Goal: Task Accomplishment & Management: Complete application form

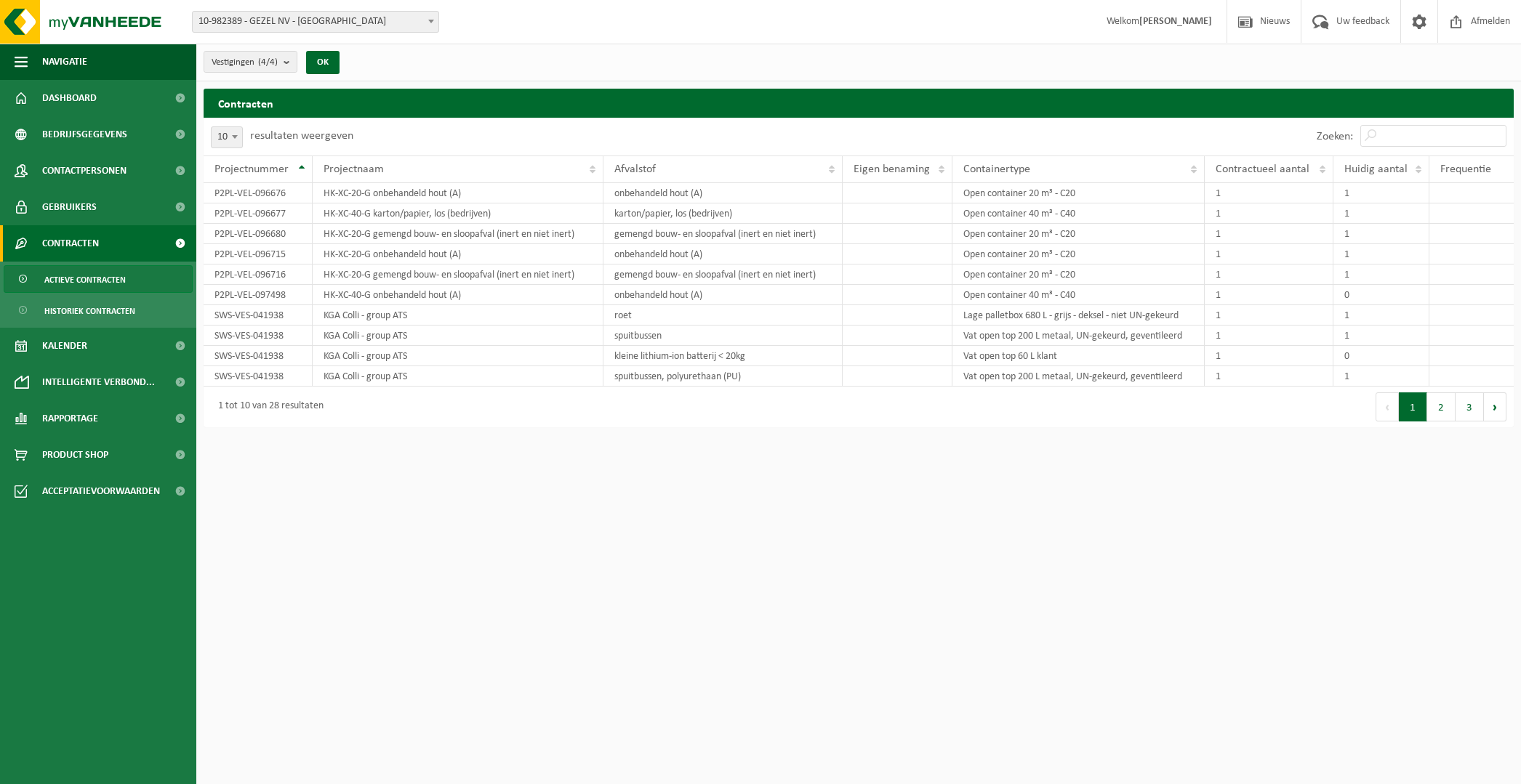
click at [303, 26] on span "10-982389 - GEZEL NV - [GEOGRAPHIC_DATA]" at bounding box center [315, 21] width 246 height 21
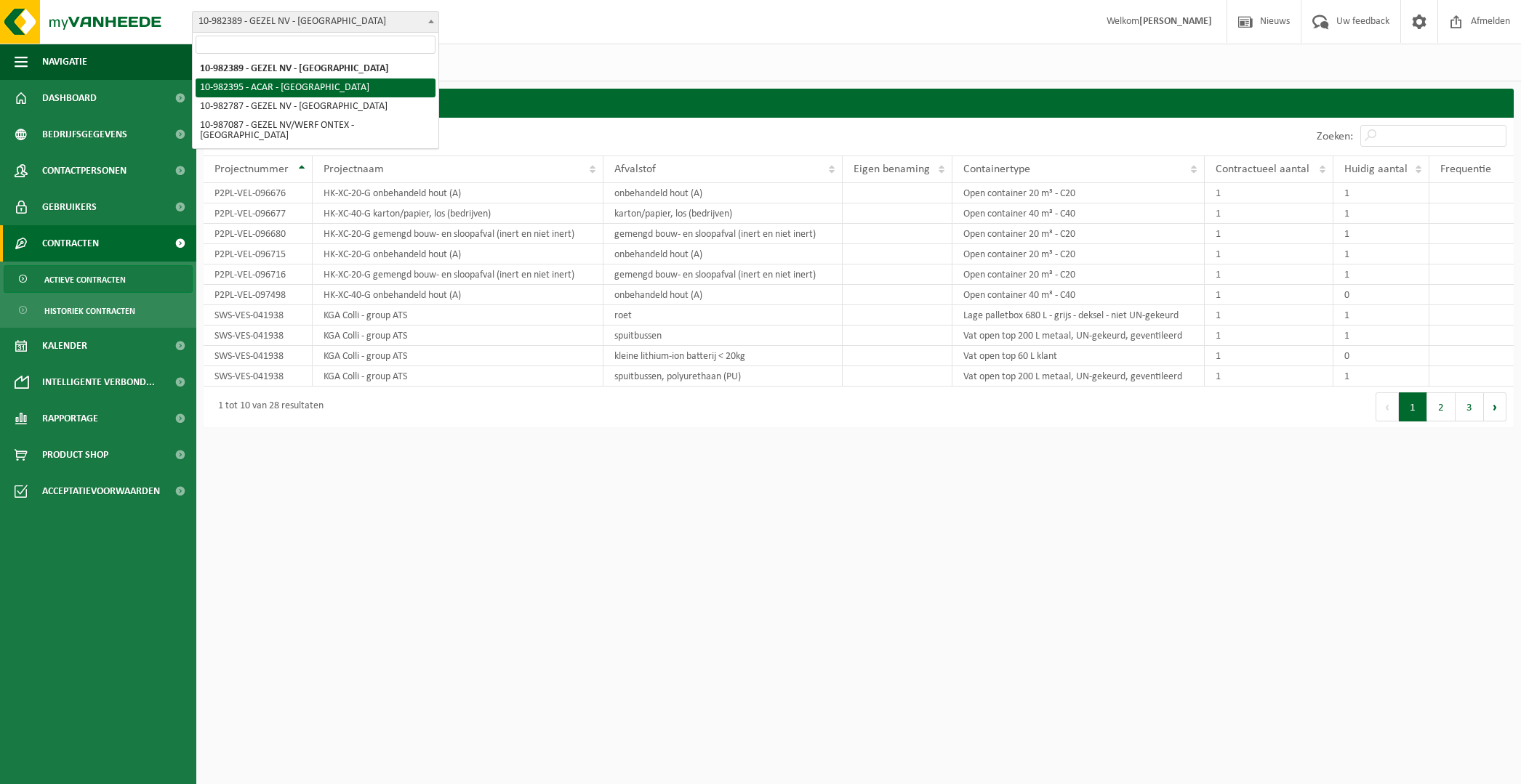
select select "162558"
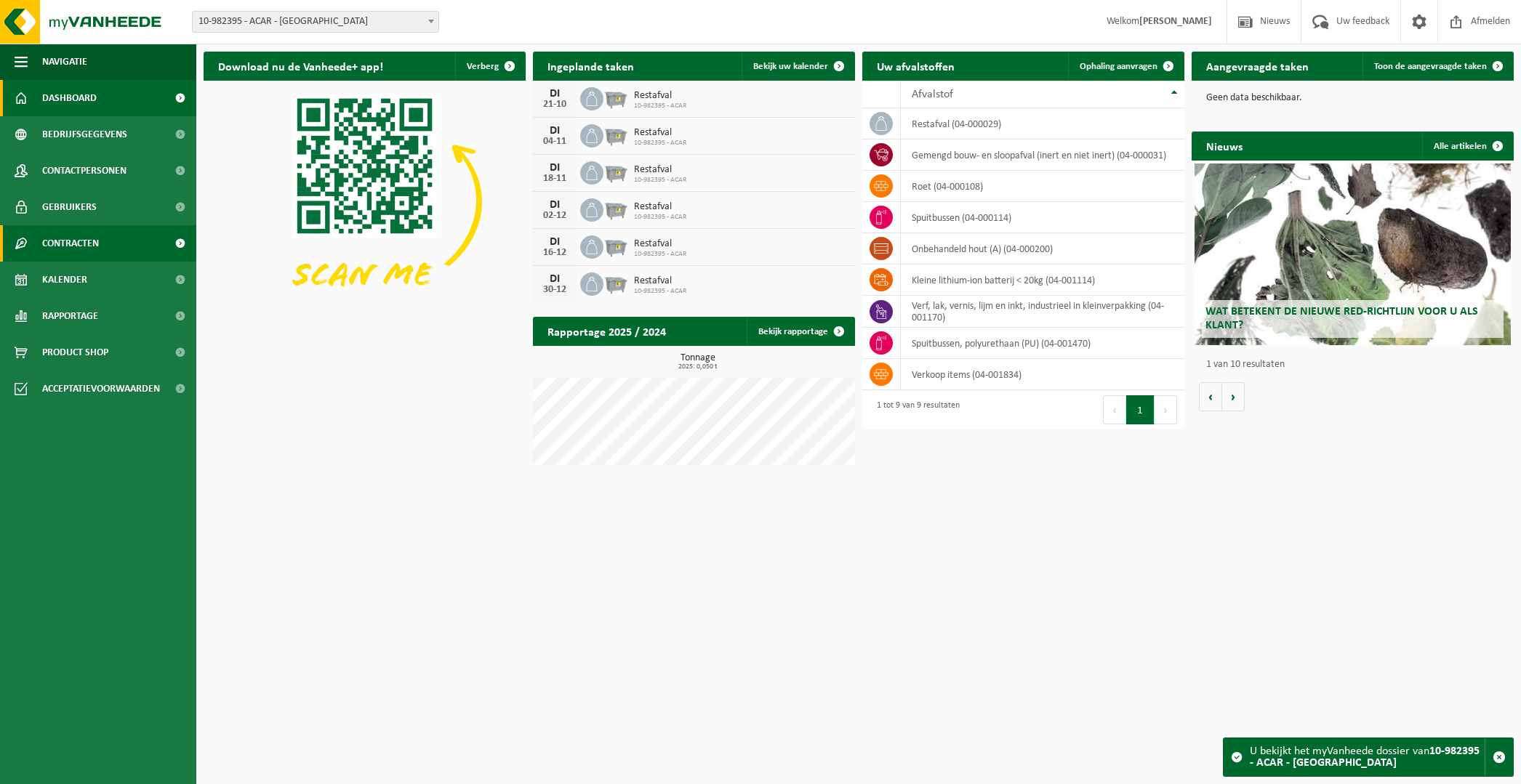
click at [96, 244] on span "Contracten" at bounding box center [70, 244] width 56 height 37
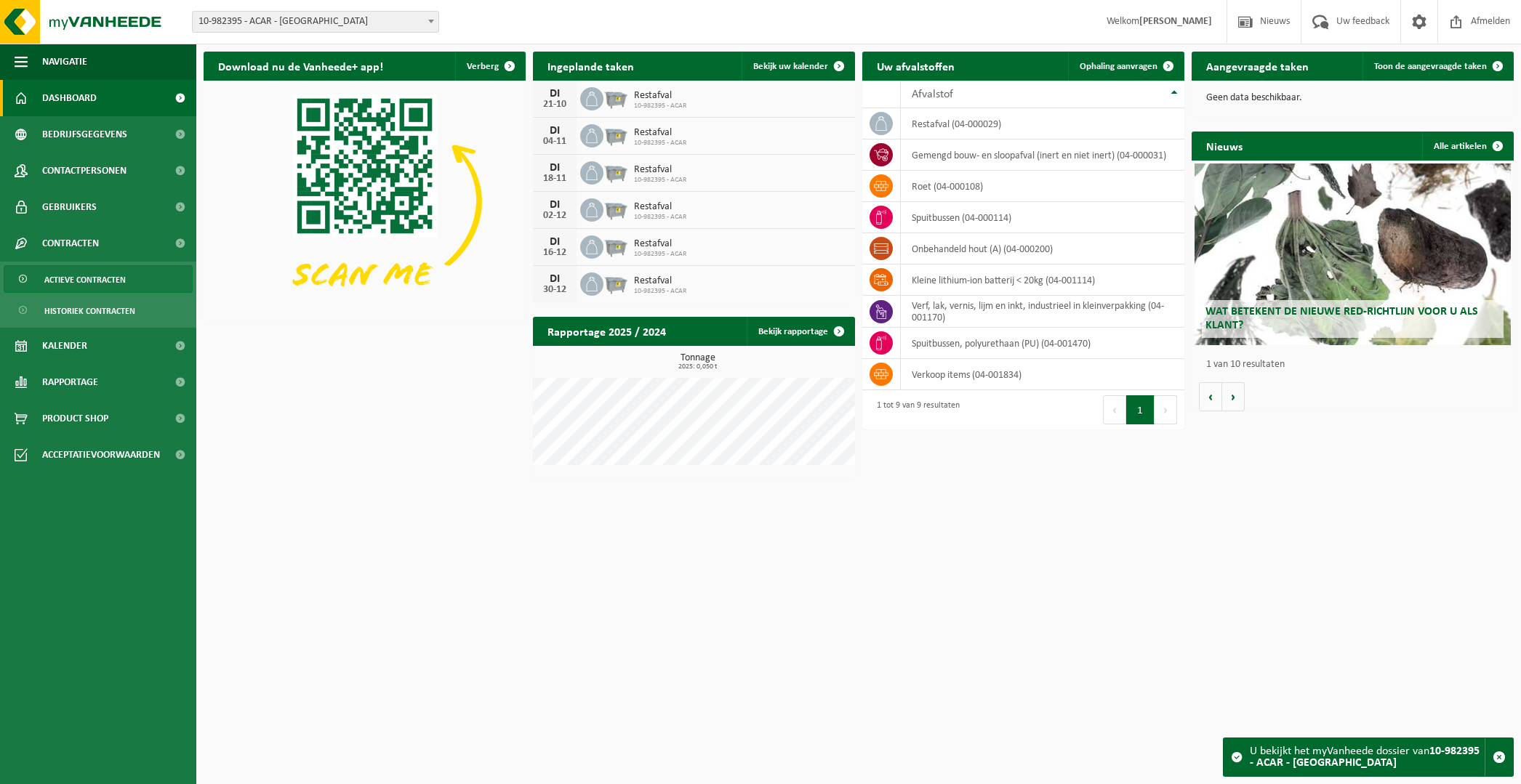
click at [93, 273] on span "Actieve contracten" at bounding box center [85, 279] width 81 height 27
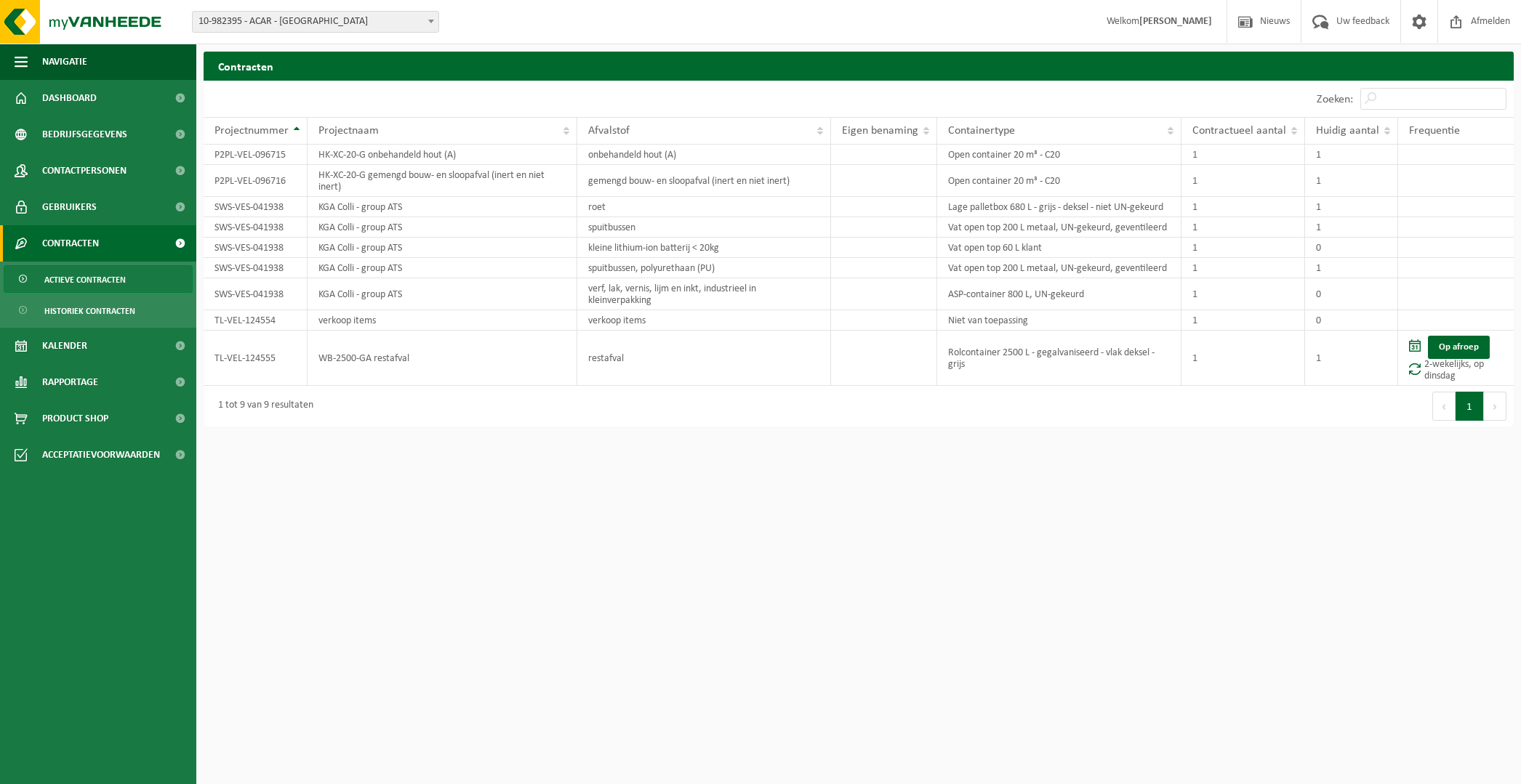
click at [260, 21] on span "10-982395 - ACAR - [GEOGRAPHIC_DATA]" at bounding box center [315, 21] width 246 height 21
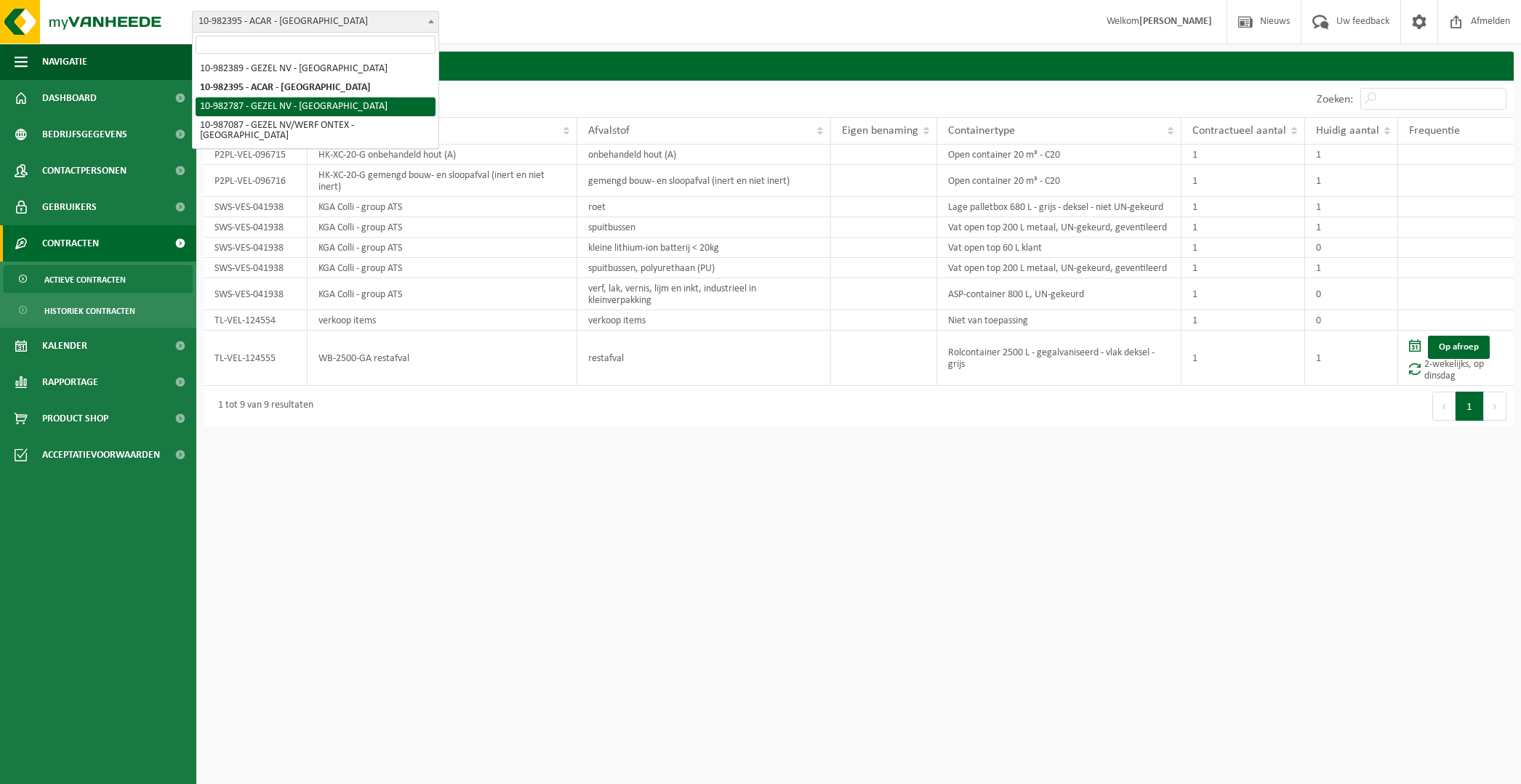
select select "162807"
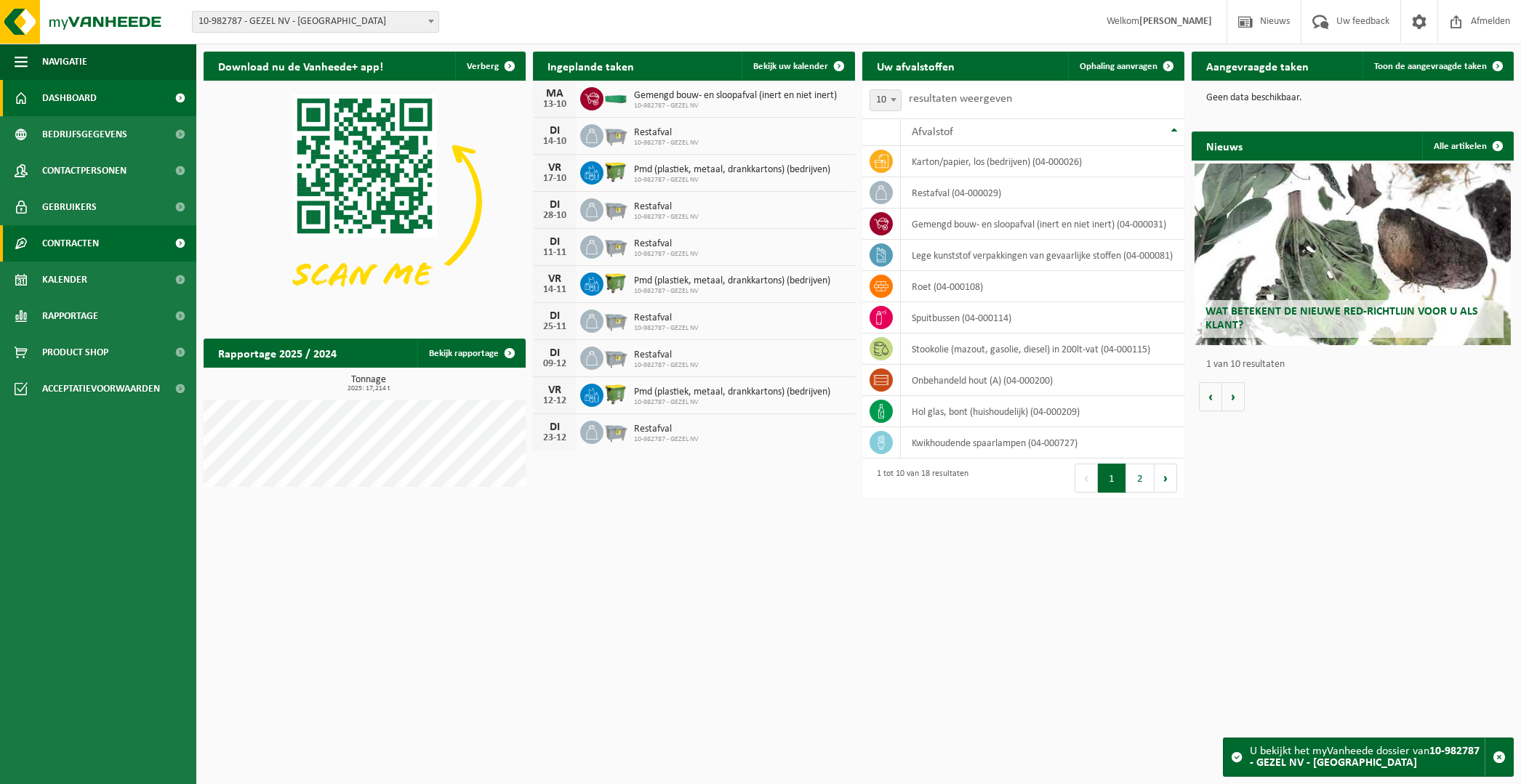
click at [93, 247] on span "Contracten" at bounding box center [70, 244] width 56 height 37
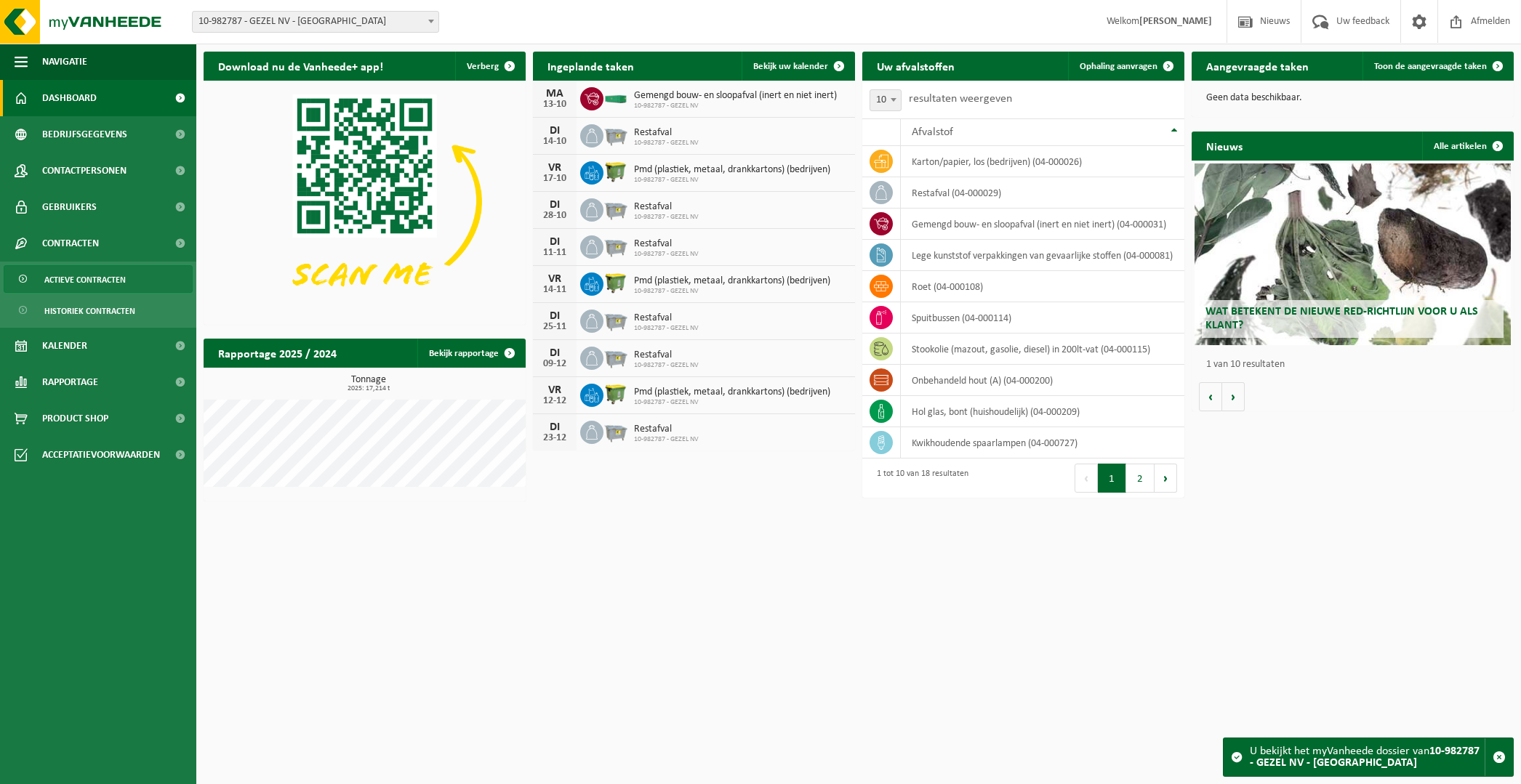
click at [104, 277] on span "Actieve contracten" at bounding box center [85, 279] width 81 height 27
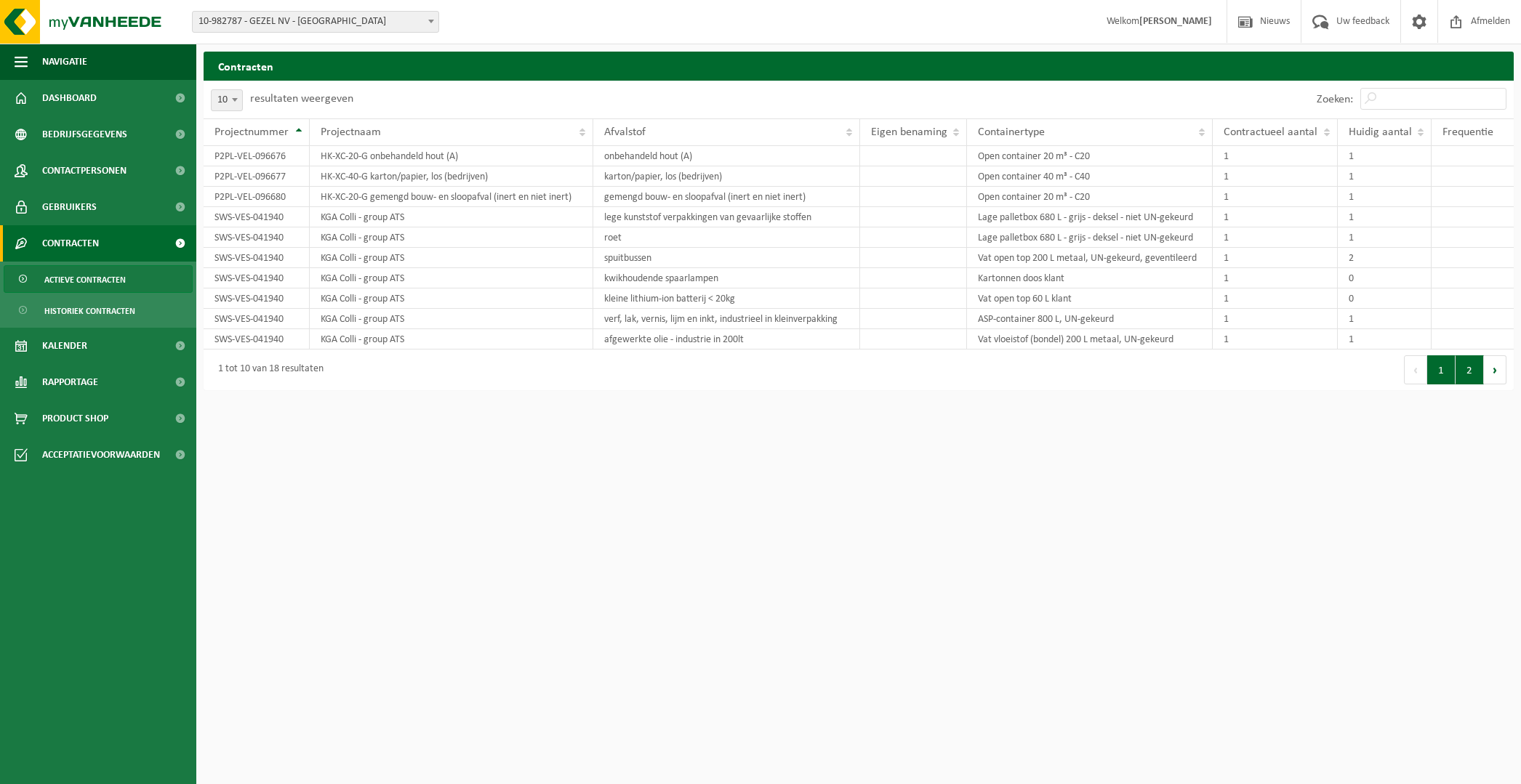
click at [1467, 383] on button "2" at bounding box center [1469, 370] width 28 height 29
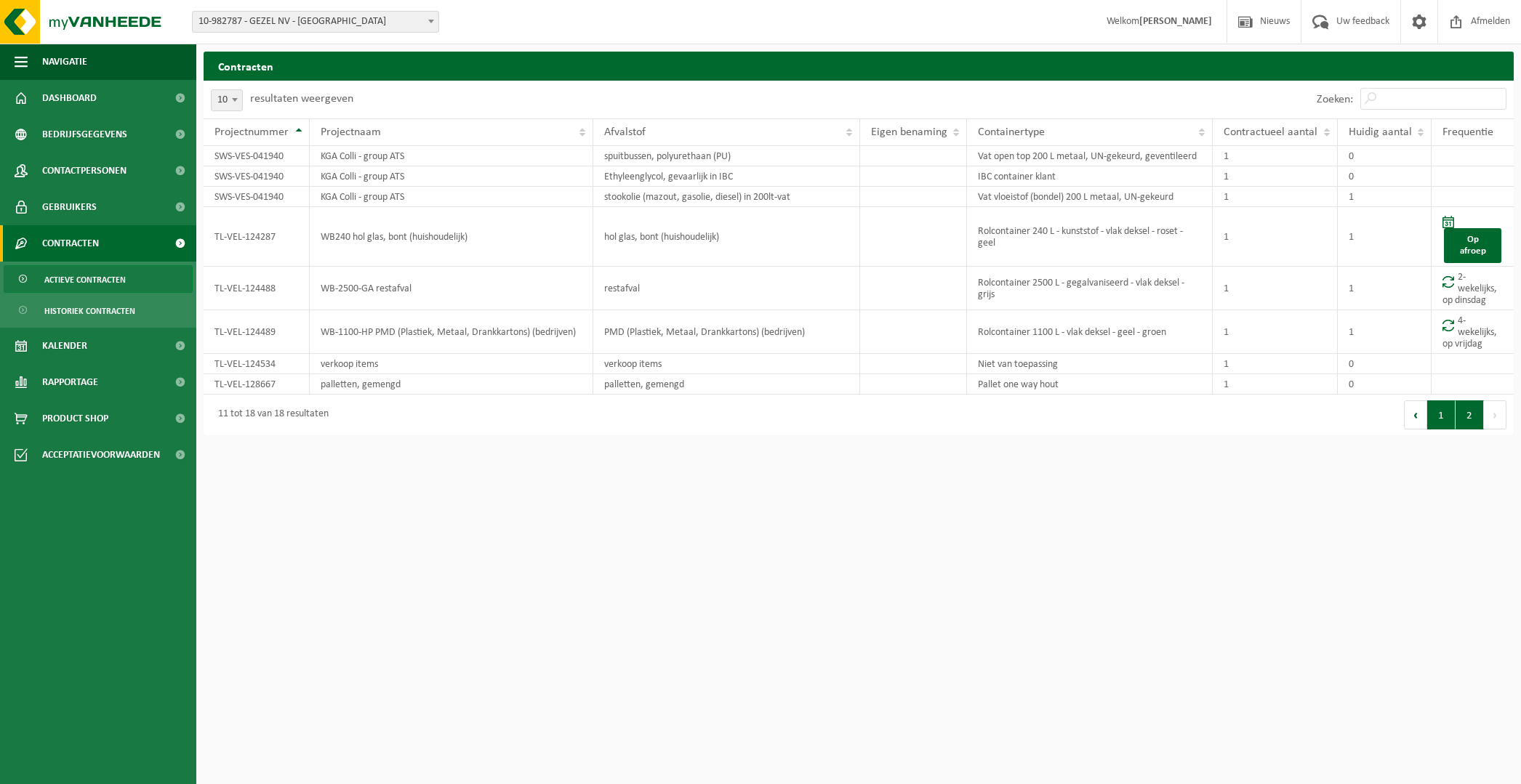
click at [1441, 413] on button "1" at bounding box center [1441, 415] width 28 height 29
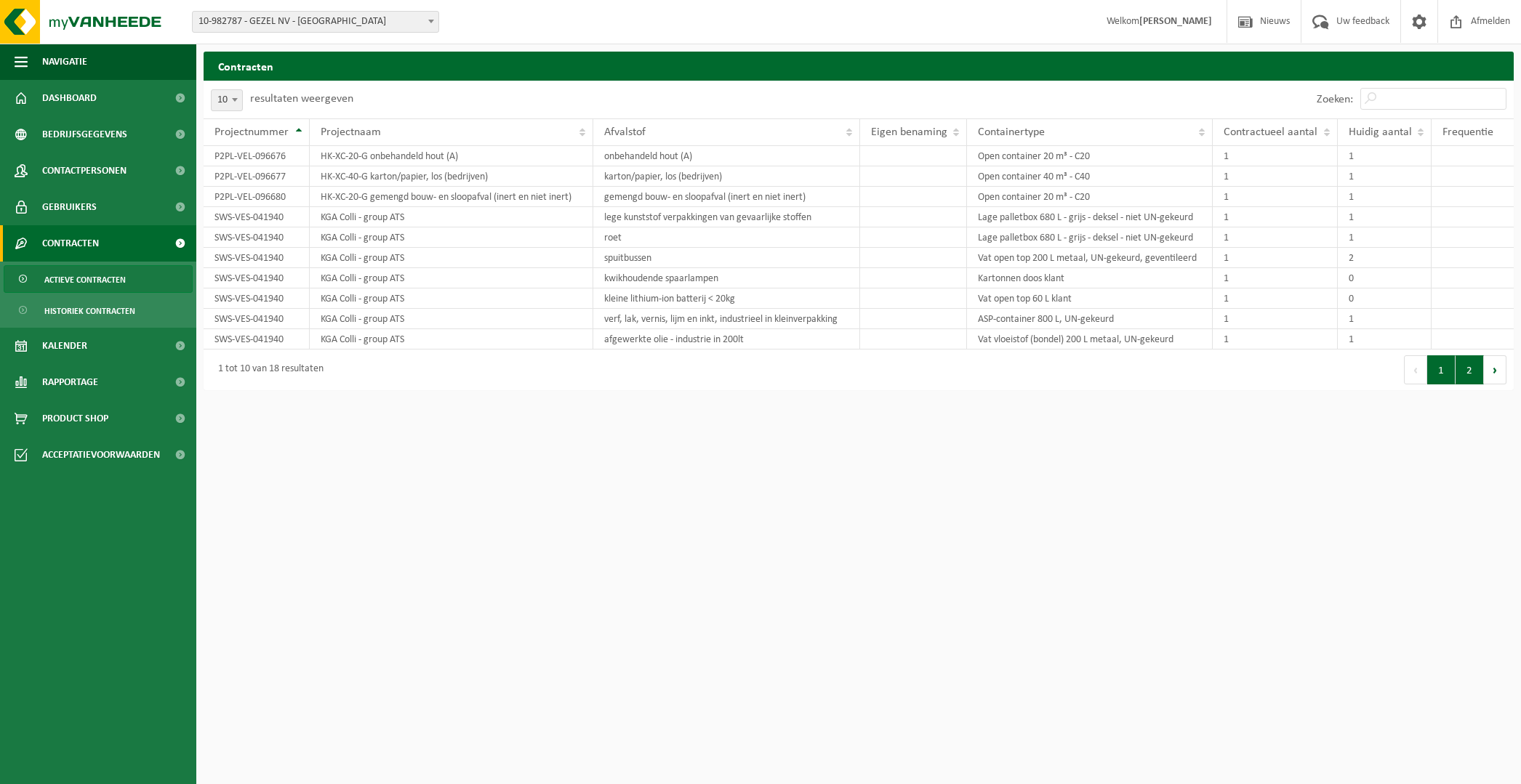
click at [1473, 371] on button "2" at bounding box center [1469, 370] width 28 height 29
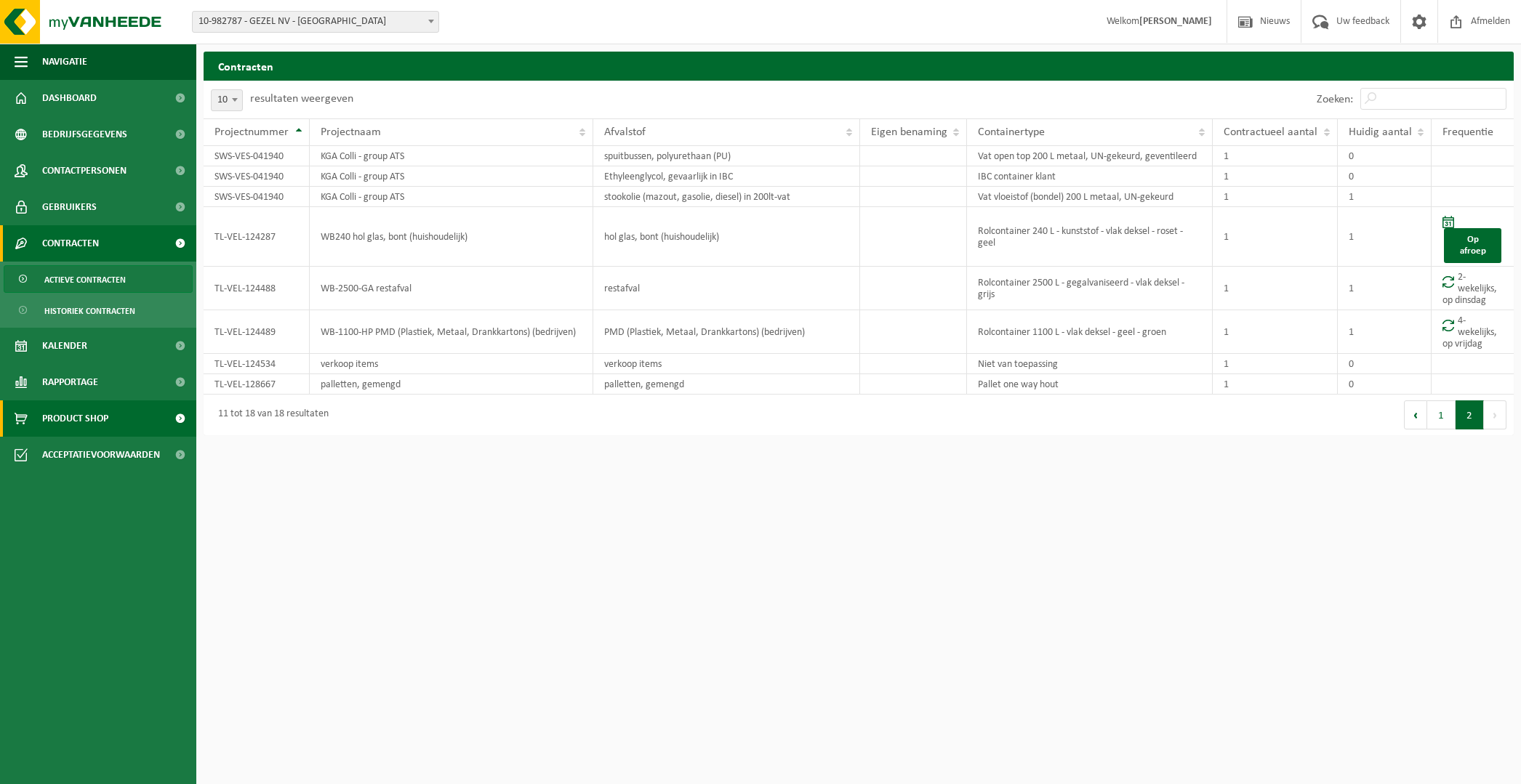
click at [101, 424] on span "Product Shop" at bounding box center [75, 419] width 66 height 37
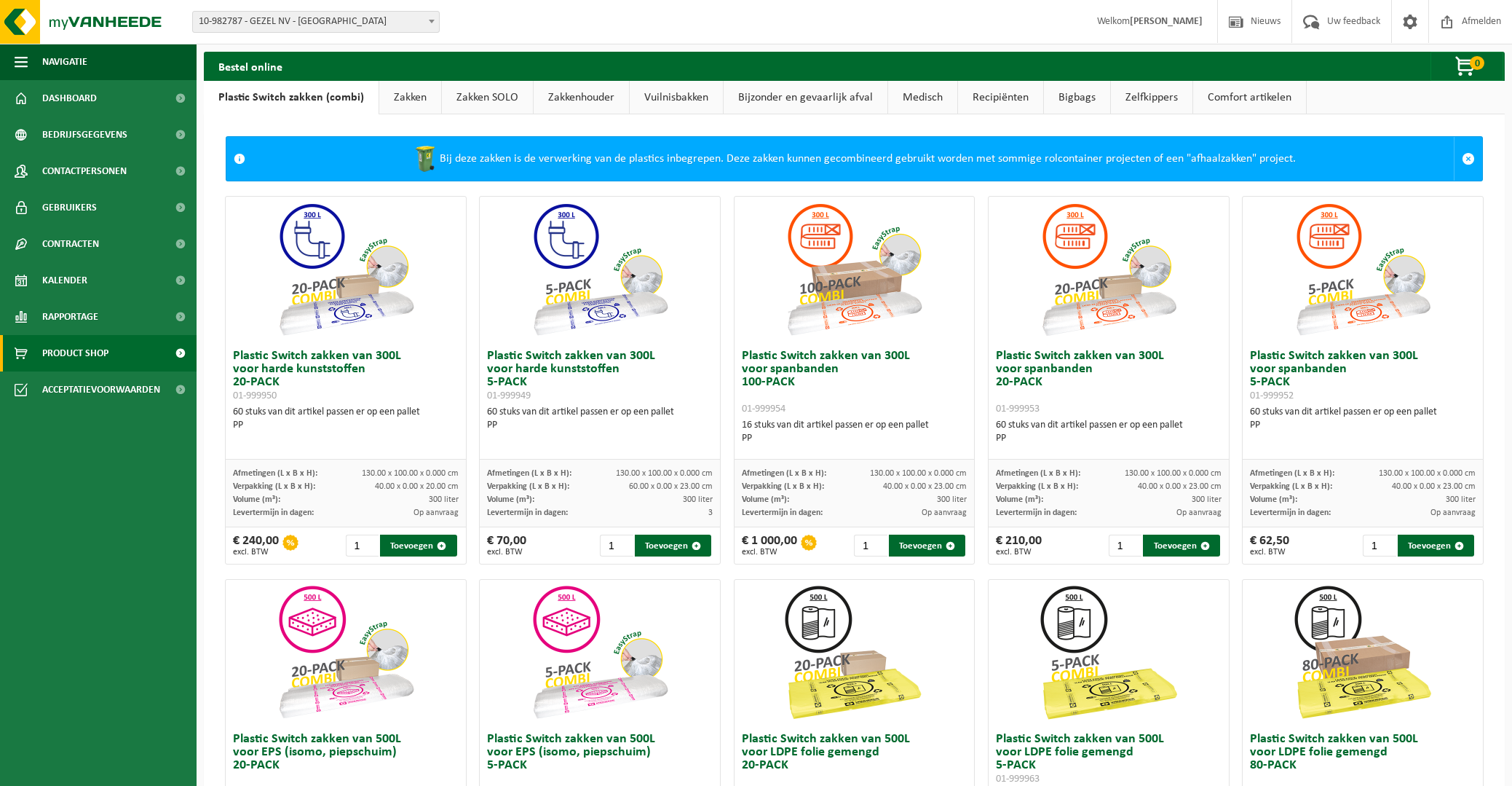
click at [406, 95] on link "Zakken" at bounding box center [410, 98] width 62 height 34
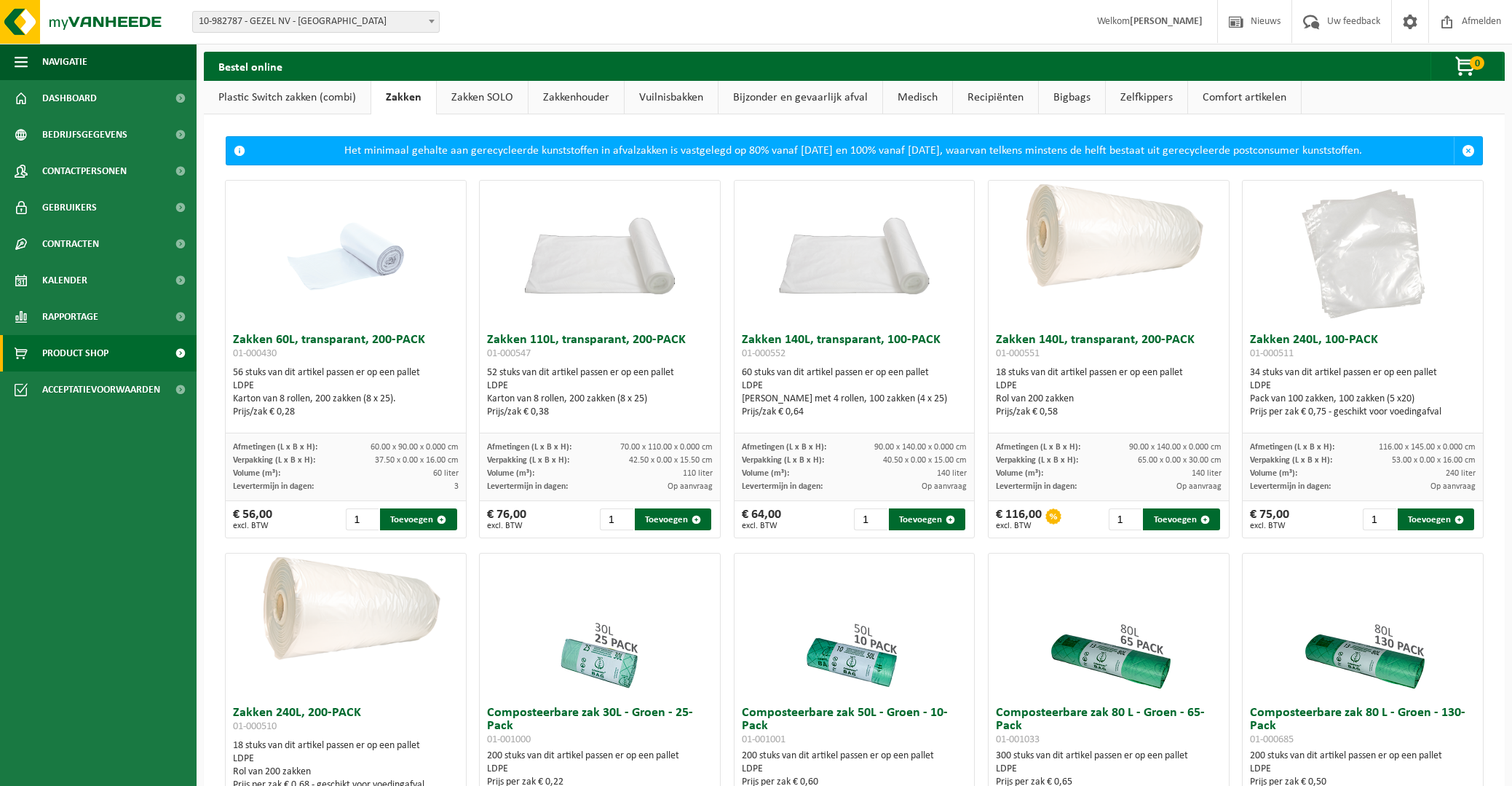
click at [1005, 101] on link "Recipiënten" at bounding box center [996, 98] width 85 height 34
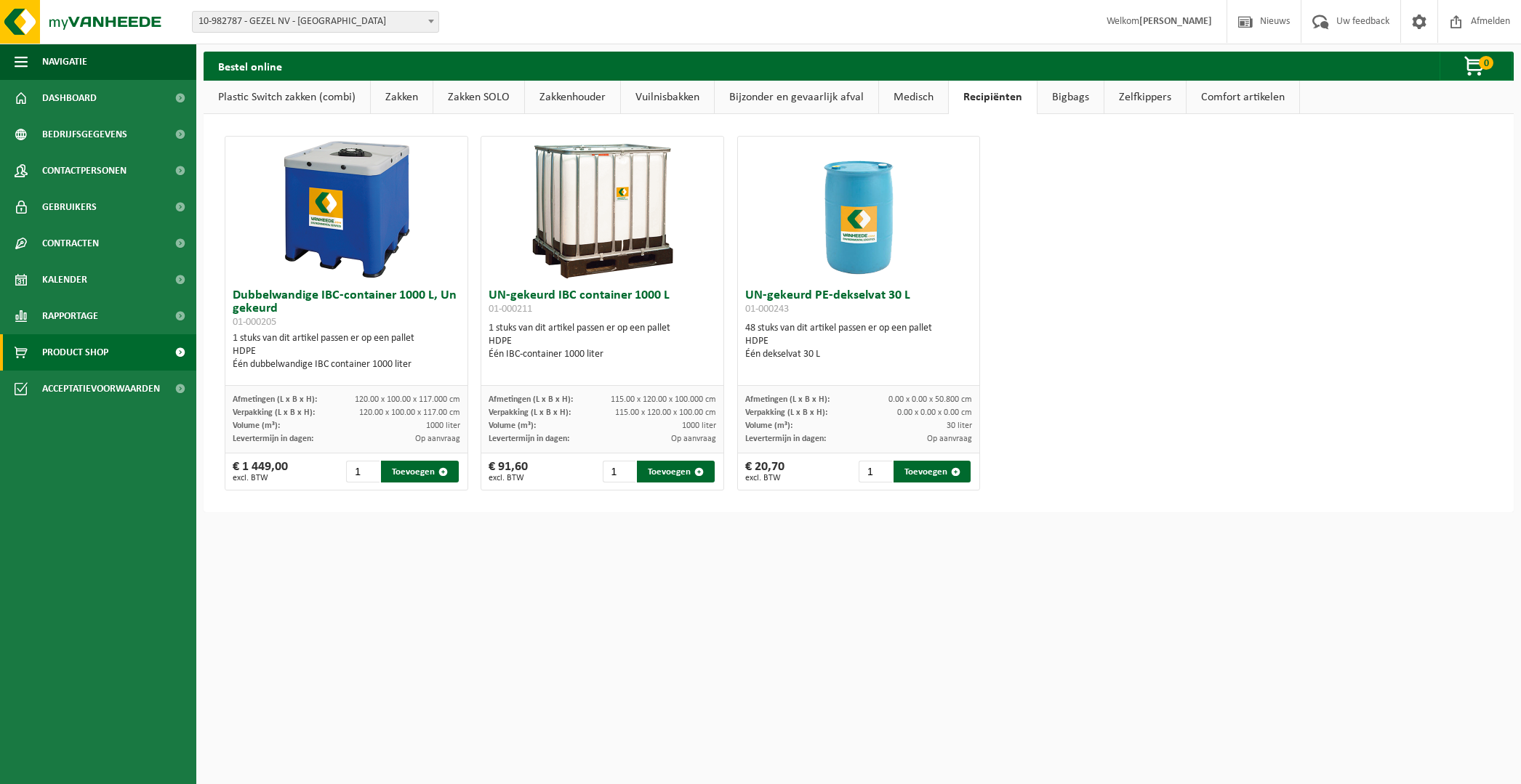
click at [464, 93] on link "Zakken SOLO" at bounding box center [478, 97] width 91 height 33
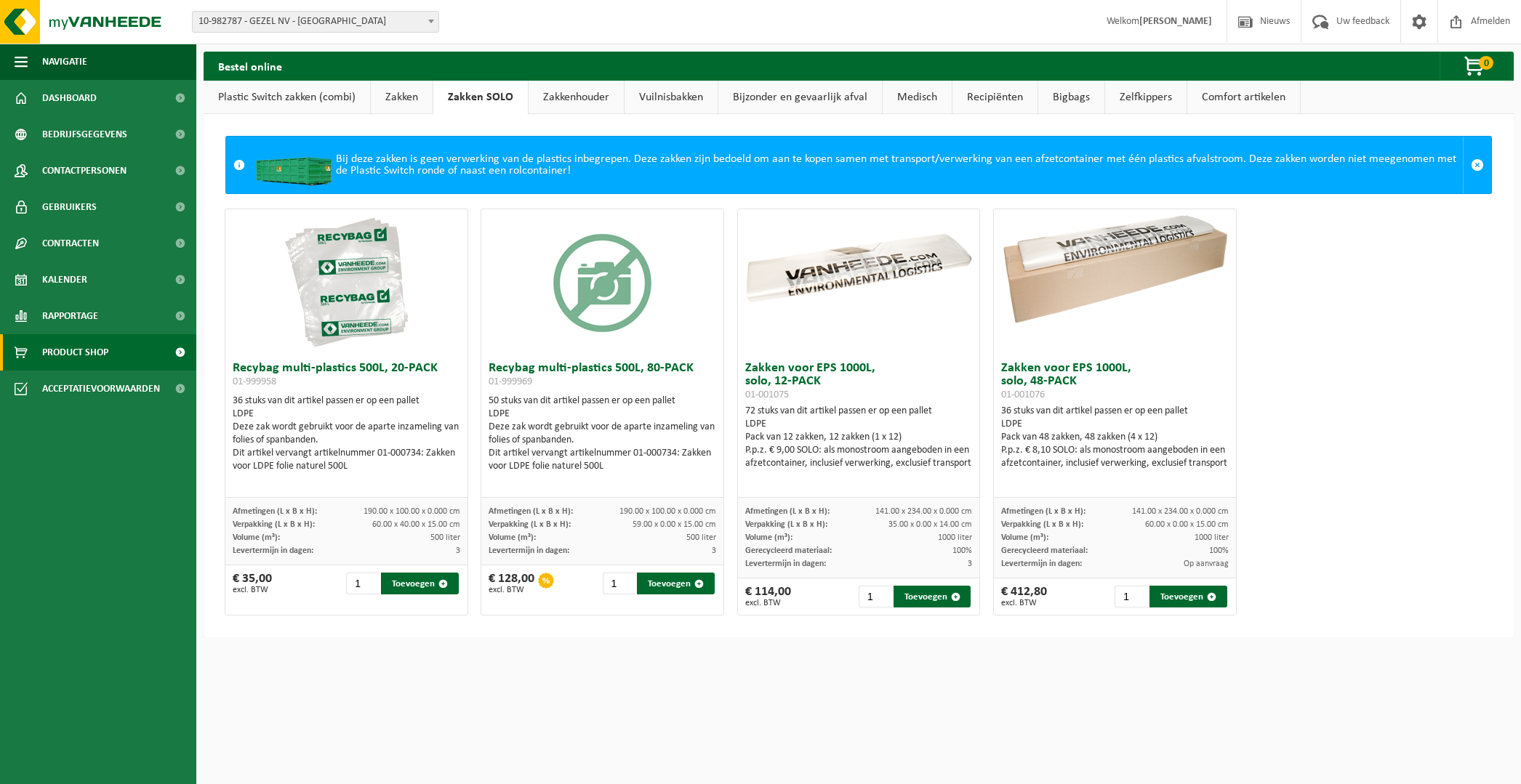
click at [404, 94] on link "Zakken" at bounding box center [401, 97] width 62 height 33
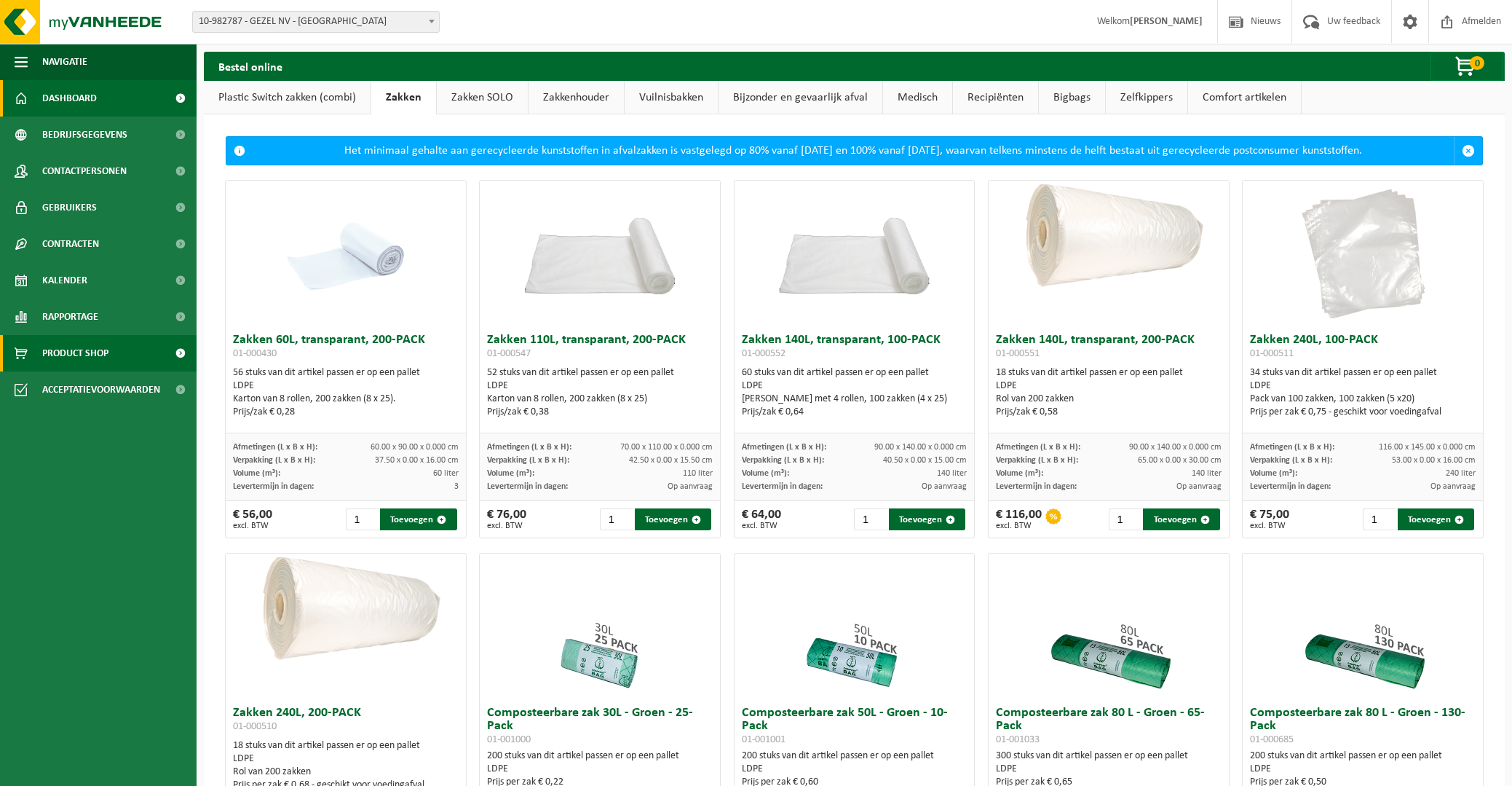
click at [108, 96] on link "Dashboard" at bounding box center [98, 98] width 197 height 37
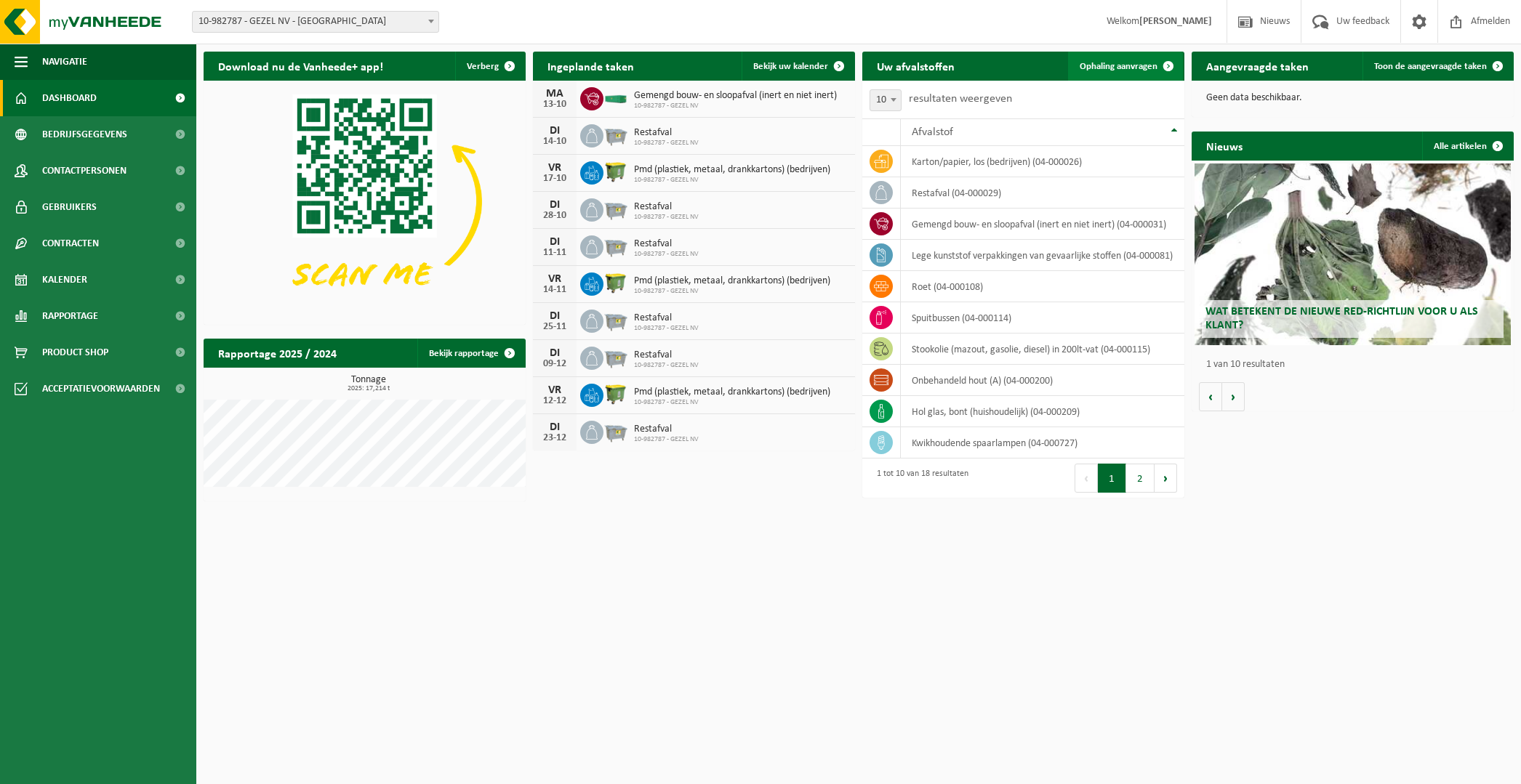
click at [1156, 69] on span at bounding box center [1168, 66] width 29 height 29
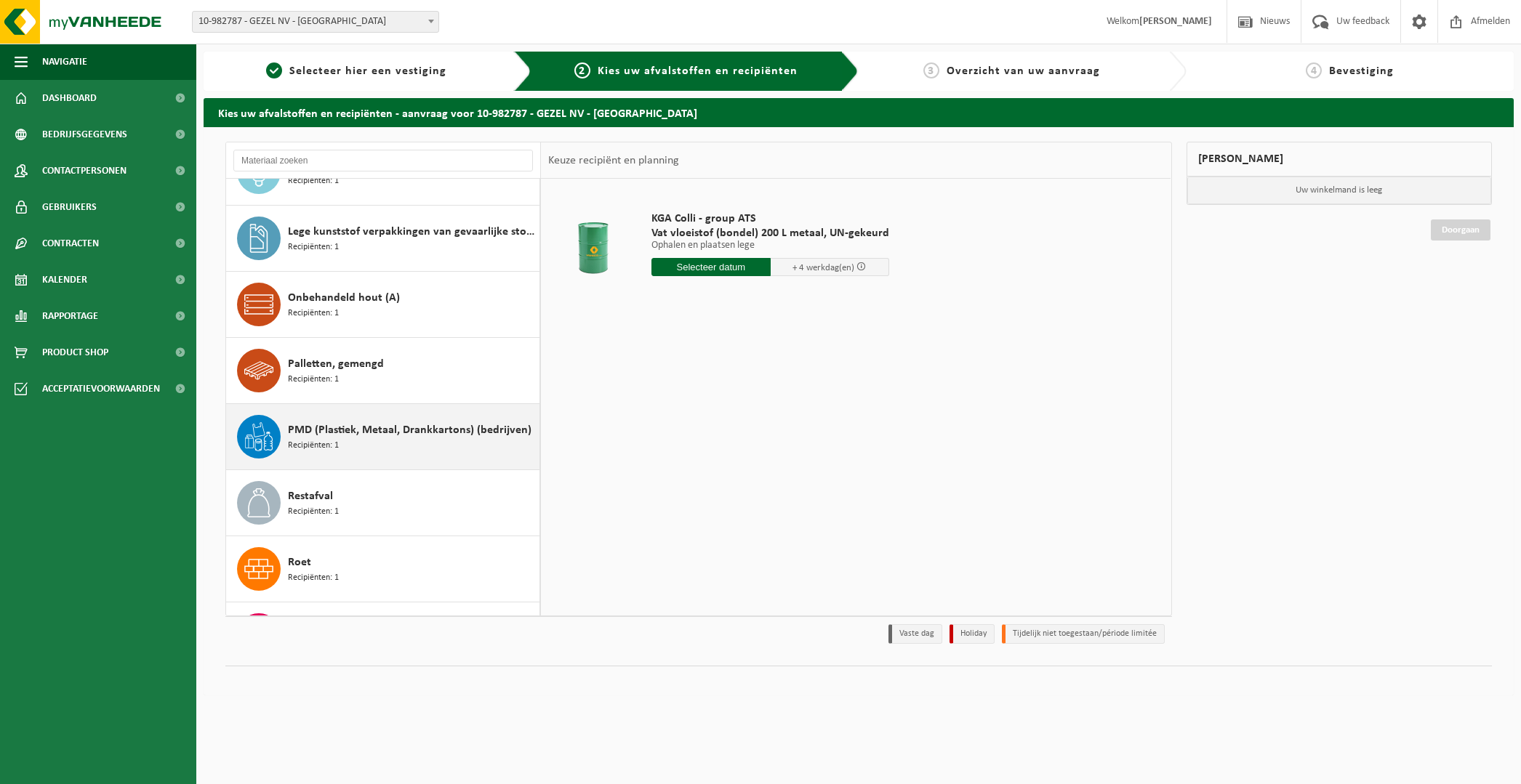
click at [342, 433] on span "PMD (Plastiek, Metaal, Drankkartons) (bedrijven)" at bounding box center [410, 430] width 244 height 18
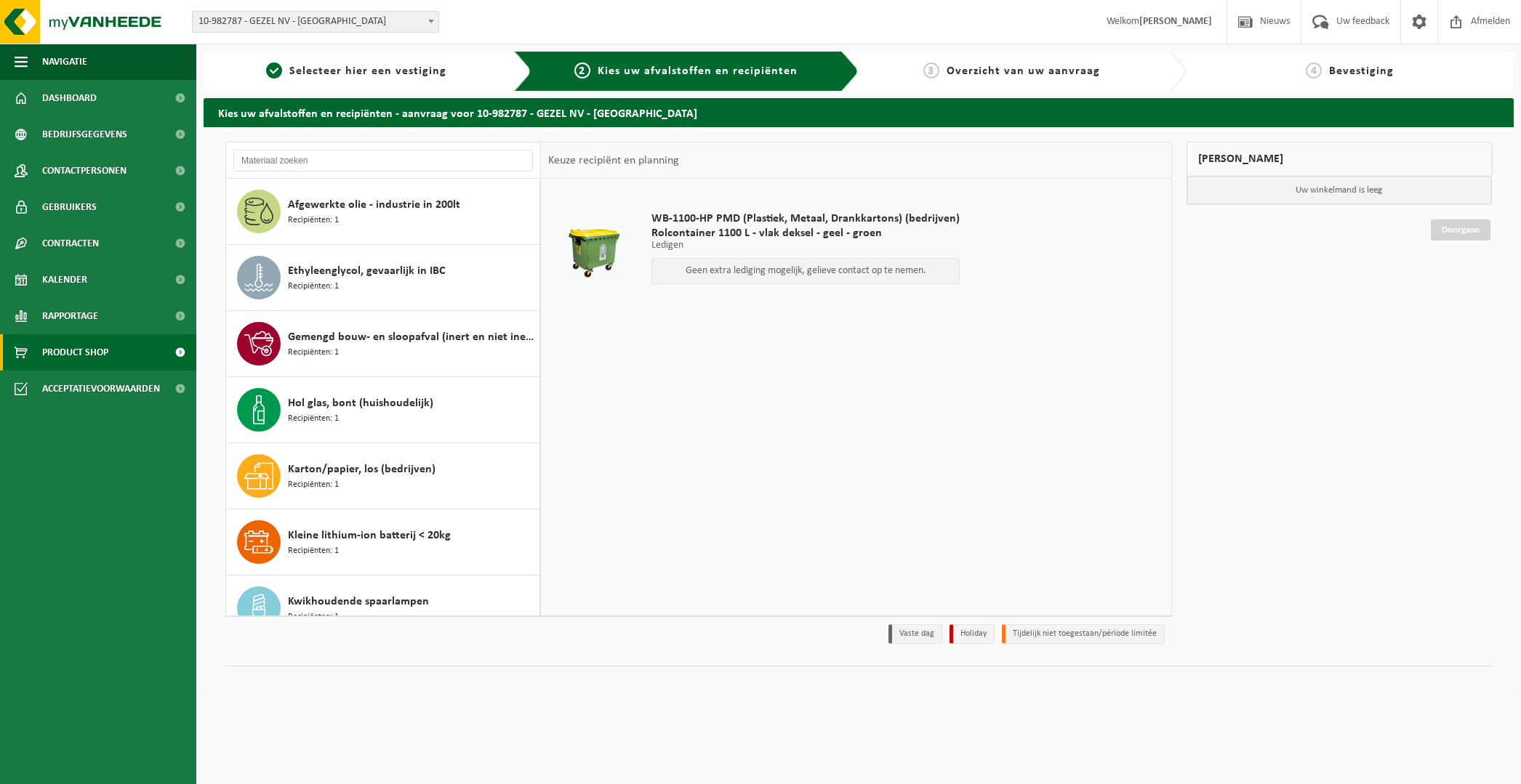
click at [114, 341] on link "Product Shop" at bounding box center [98, 352] width 197 height 37
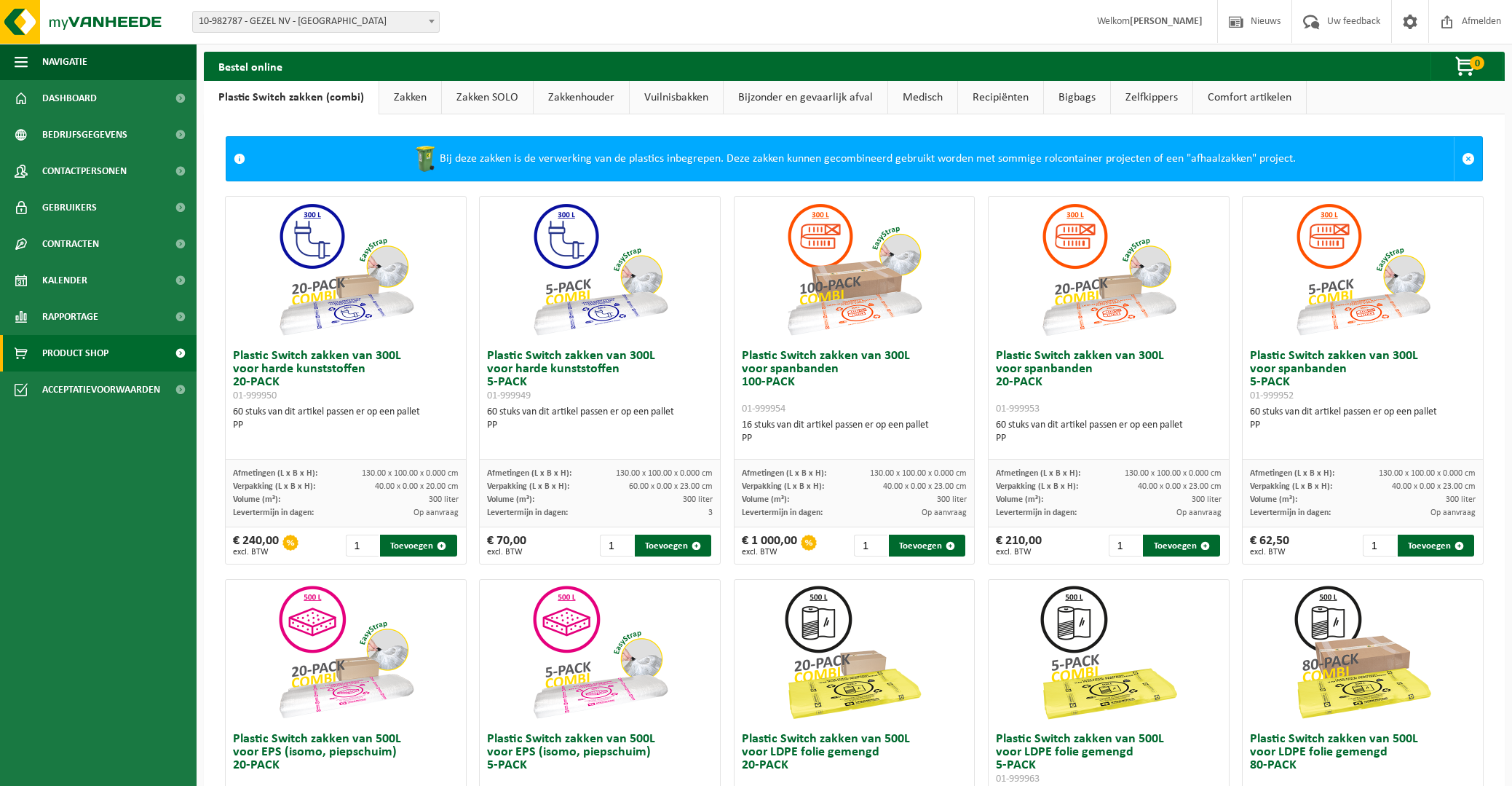
click at [1234, 89] on link "Comfort artikelen" at bounding box center [1250, 98] width 113 height 34
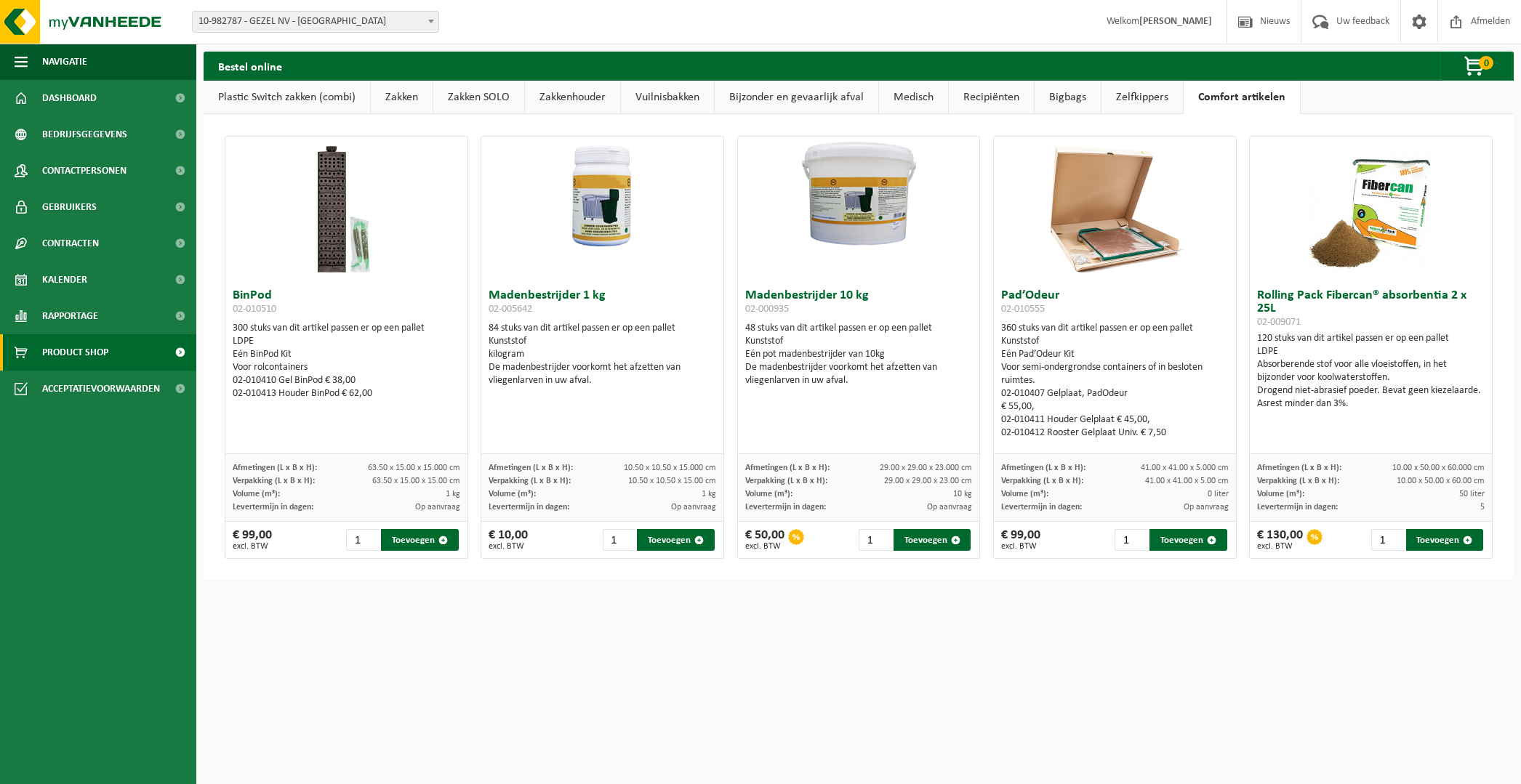
click at [794, 95] on link "Bijzonder en gevaarlijk afval" at bounding box center [796, 97] width 164 height 33
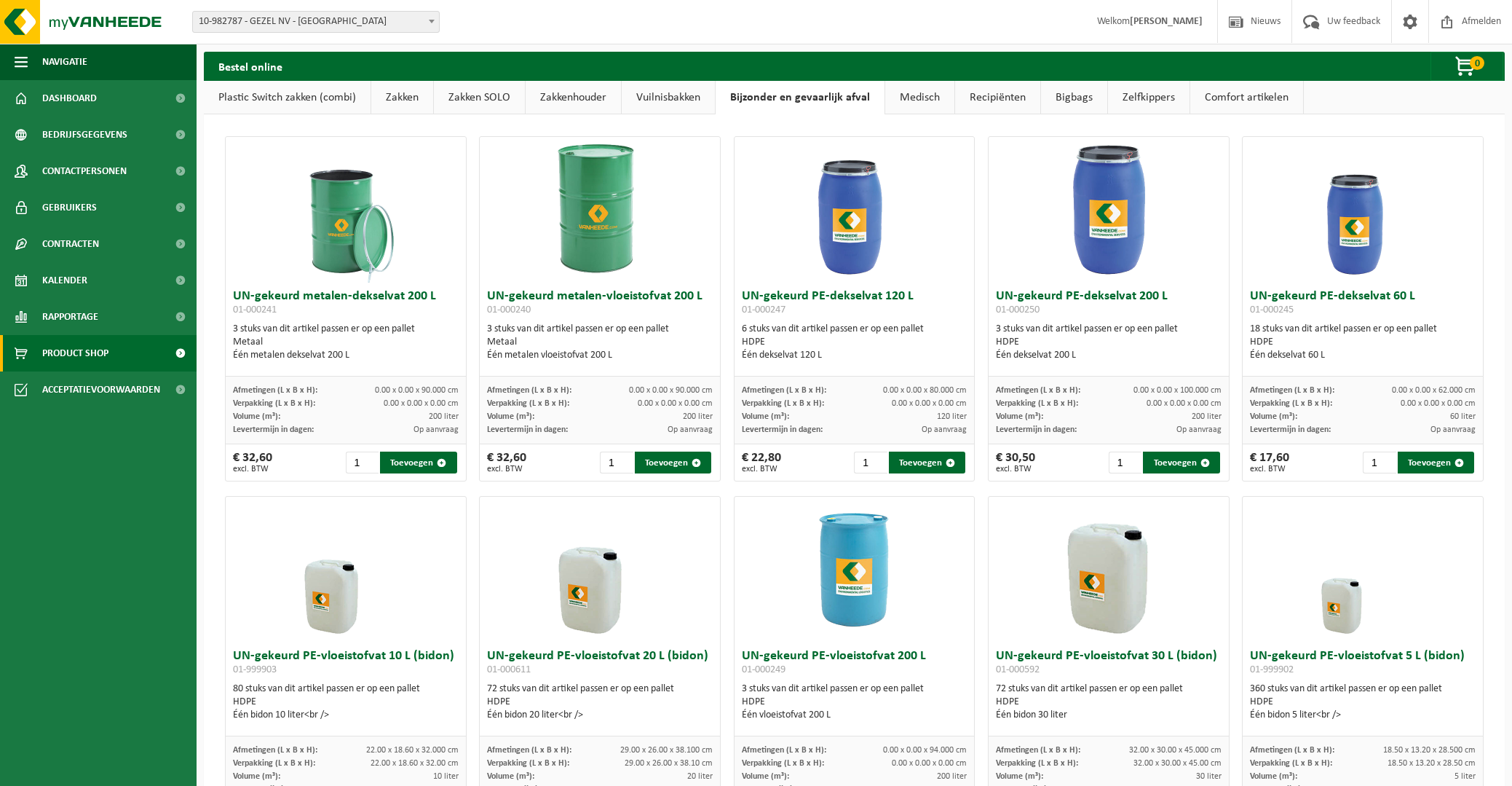
click at [655, 96] on link "Vuilnisbakken" at bounding box center [668, 98] width 93 height 34
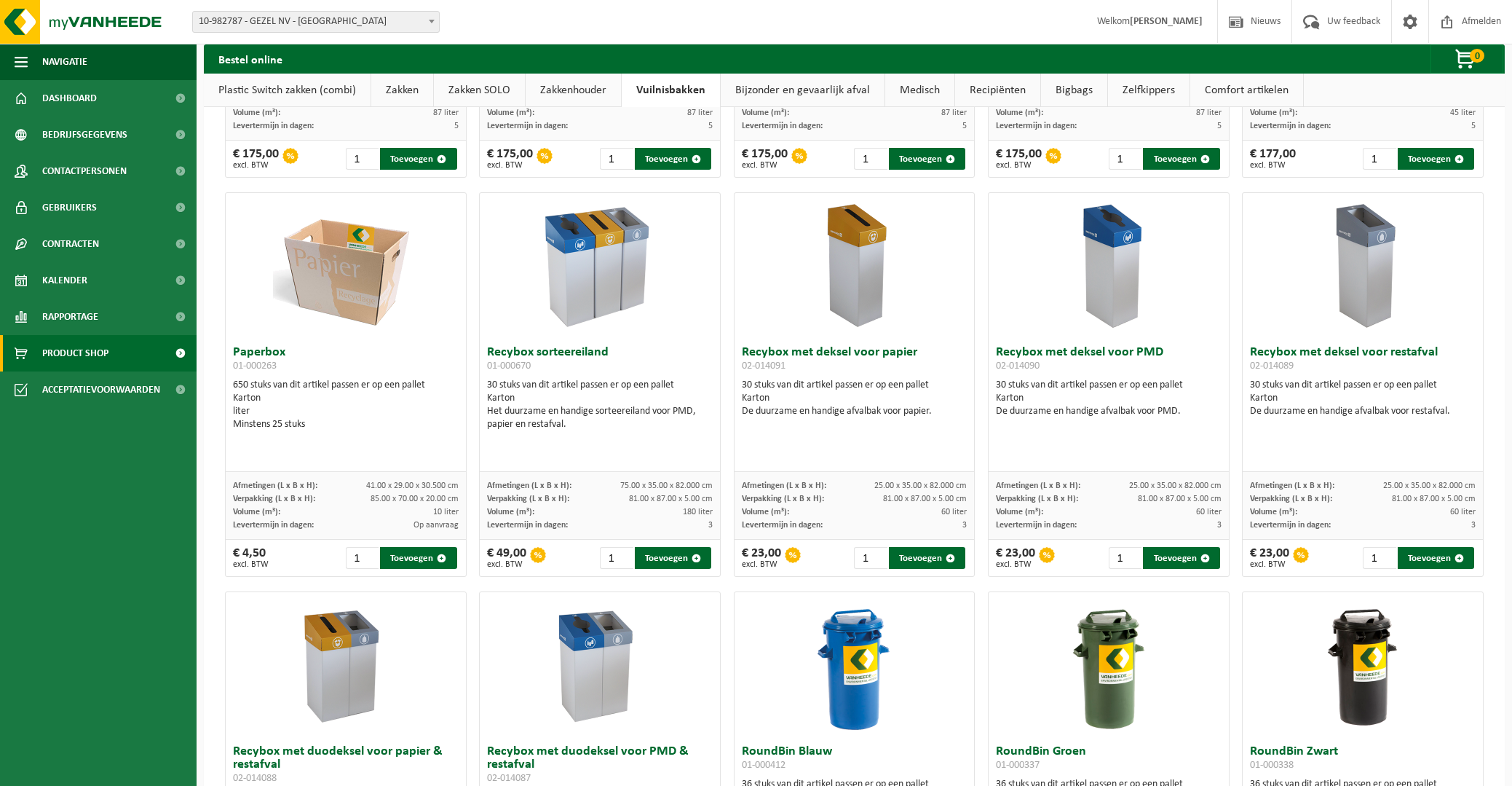
scroll to position [340, 0]
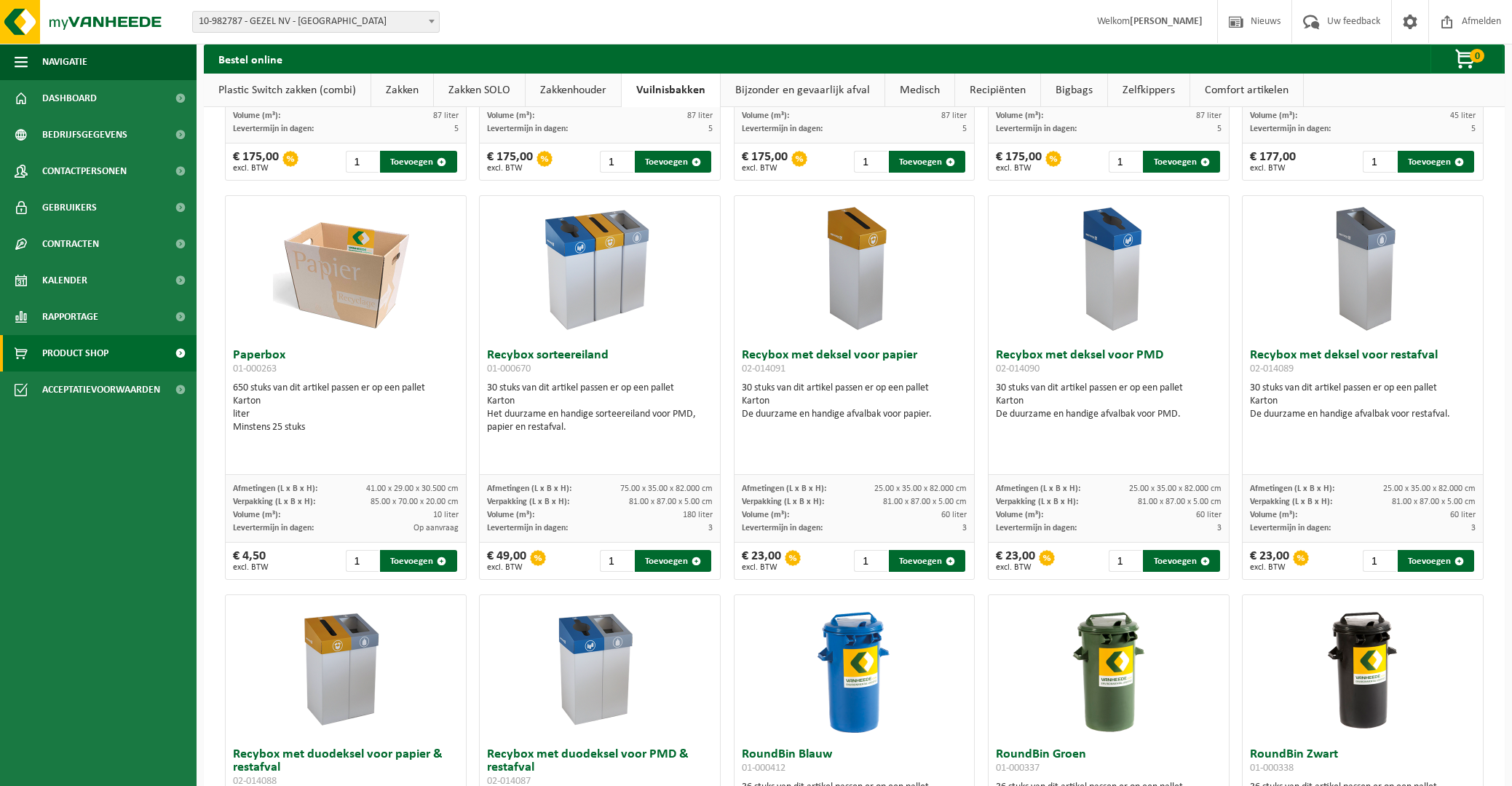
click at [1106, 264] on img at bounding box center [1108, 269] width 146 height 146
click at [1027, 356] on h3 "Recybox met deksel voor PMD 02-014090" at bounding box center [1109, 363] width 226 height 29
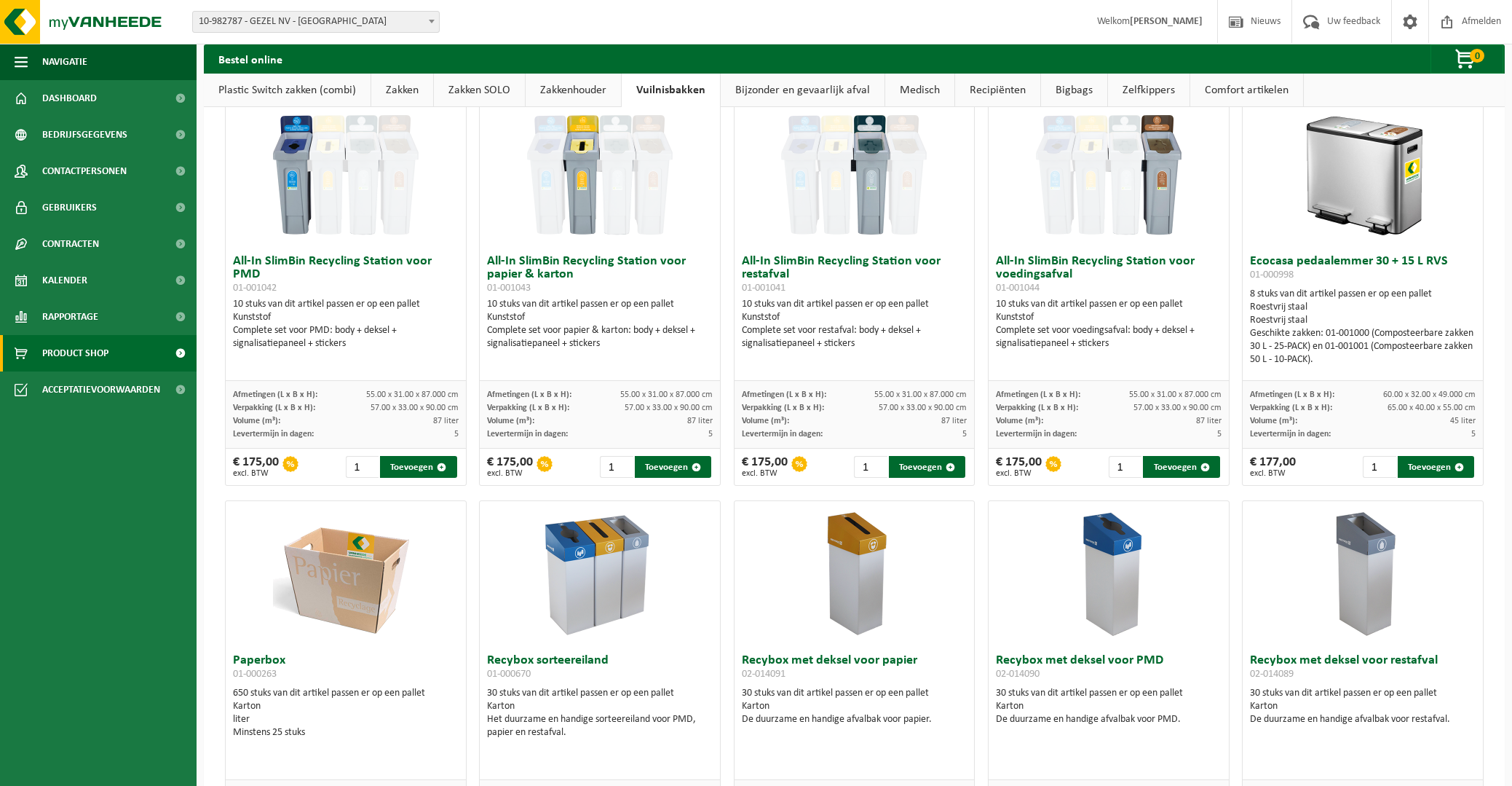
scroll to position [0, 0]
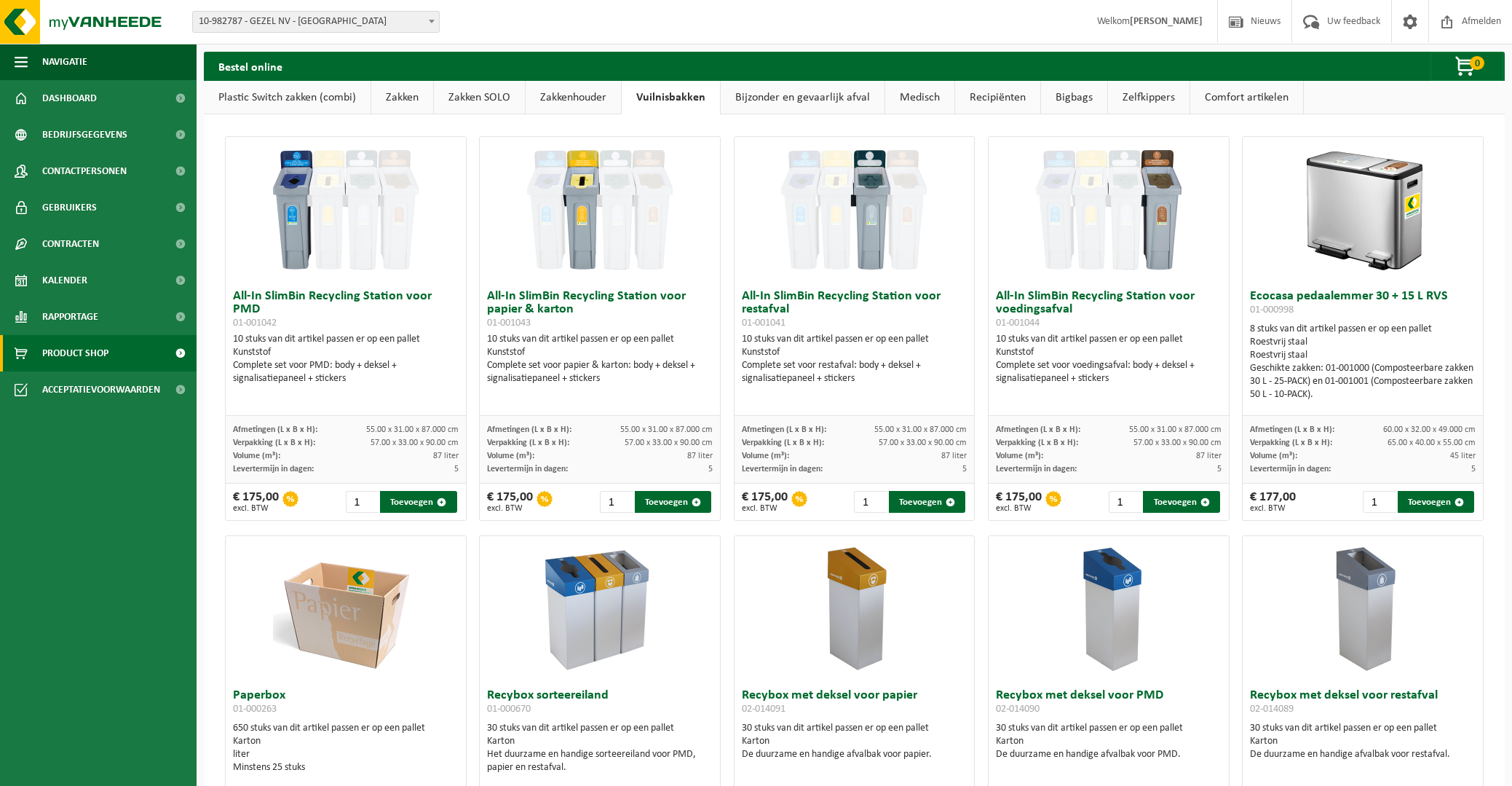
click at [579, 102] on link "Zakkenhouder" at bounding box center [573, 98] width 95 height 34
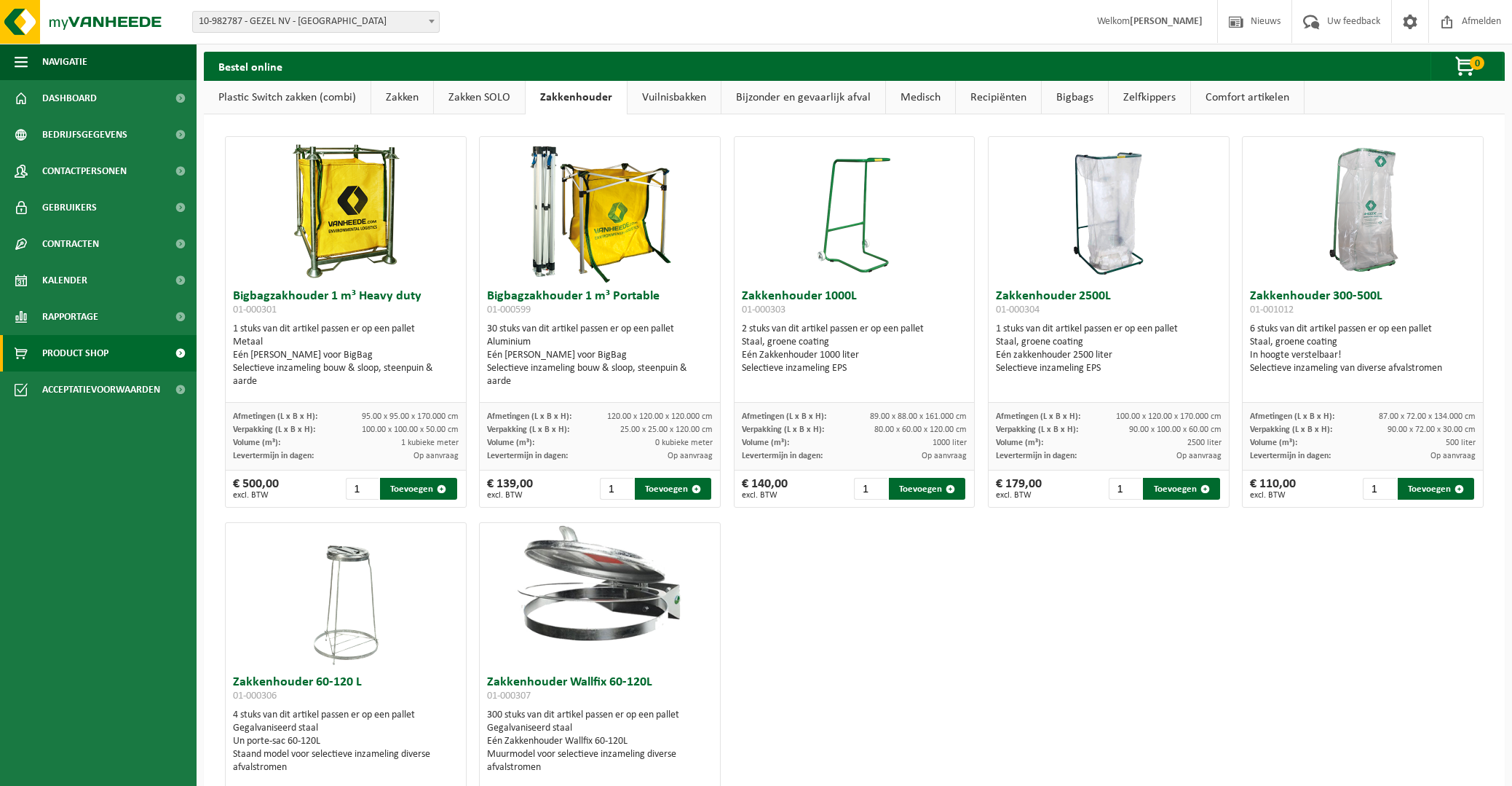
click at [498, 105] on link "Zakken SOLO" at bounding box center [479, 98] width 91 height 34
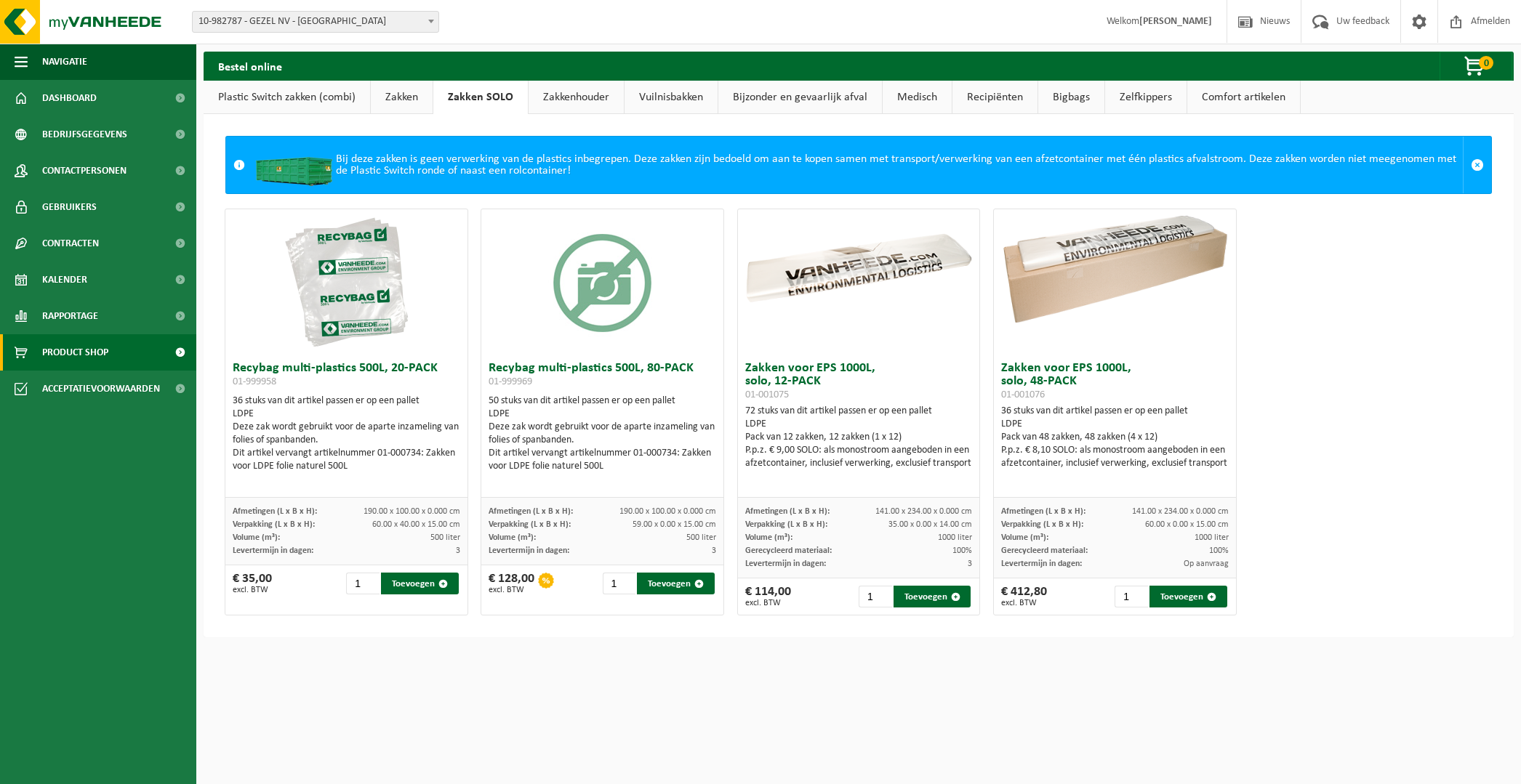
click at [366, 104] on link "Plastic Switch zakken (combi)" at bounding box center [286, 97] width 167 height 33
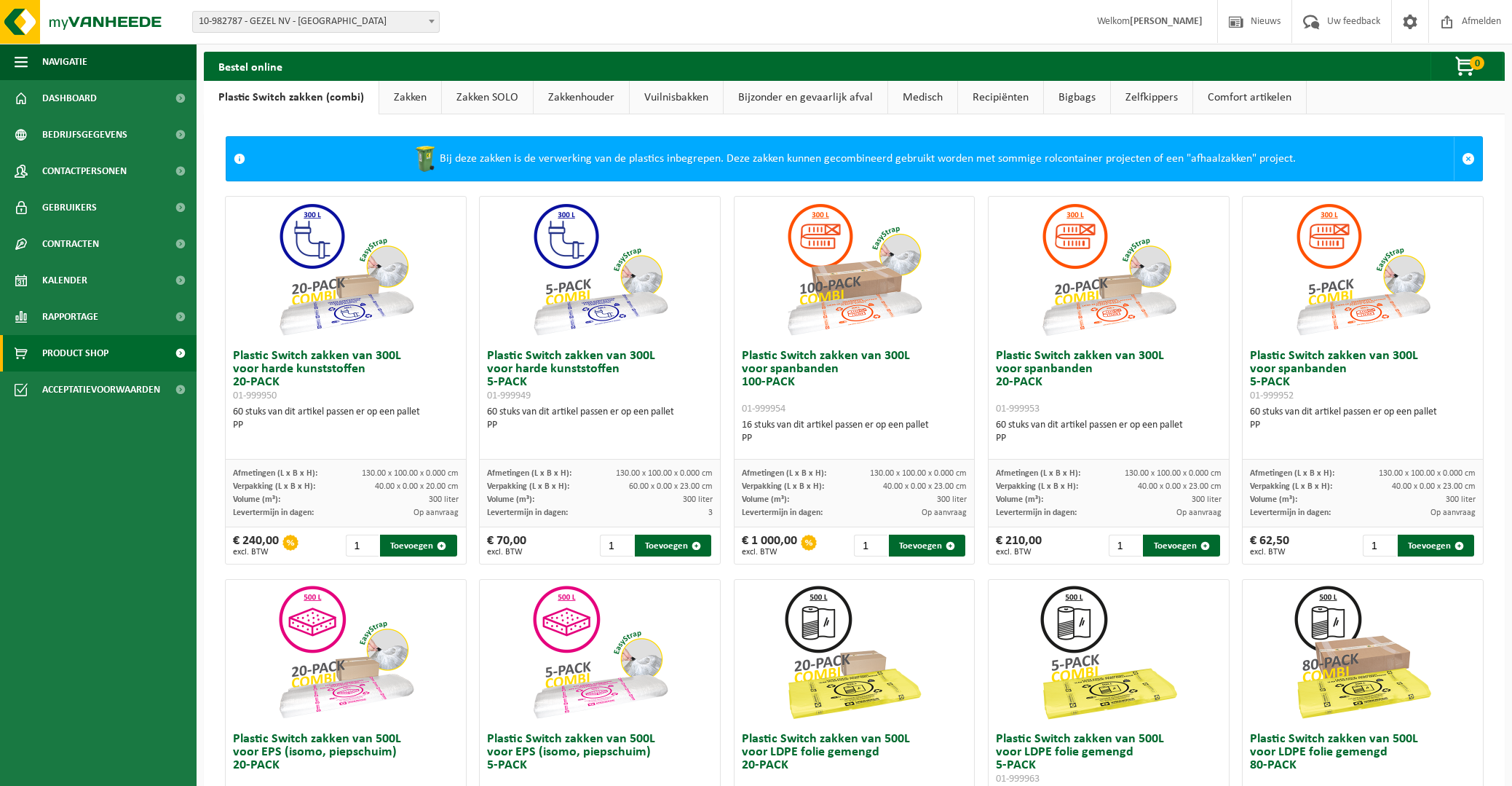
click at [410, 99] on link "Zakken" at bounding box center [410, 98] width 62 height 34
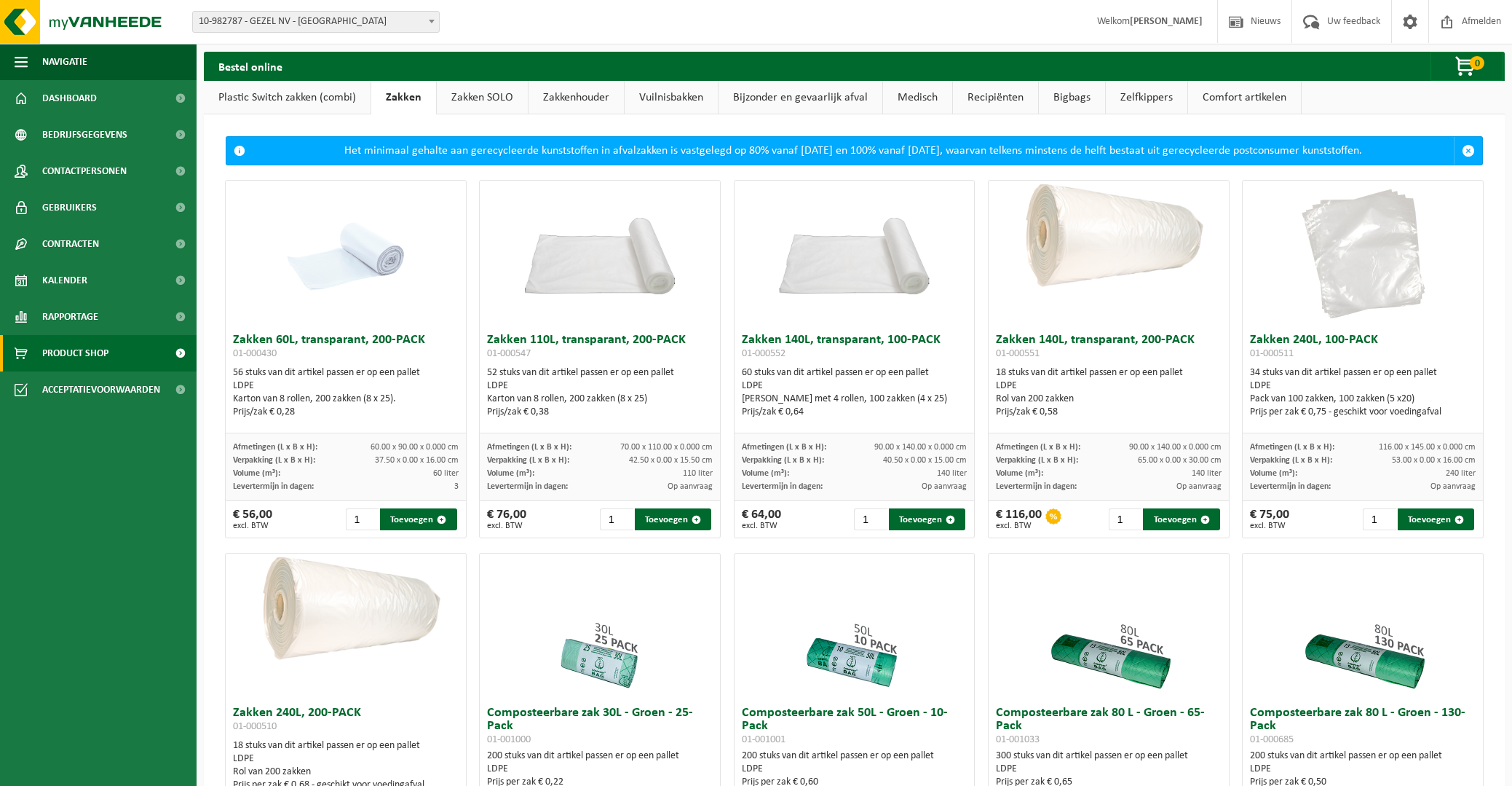
click at [298, 99] on link "Plastic Switch zakken (combi)" at bounding box center [287, 98] width 167 height 34
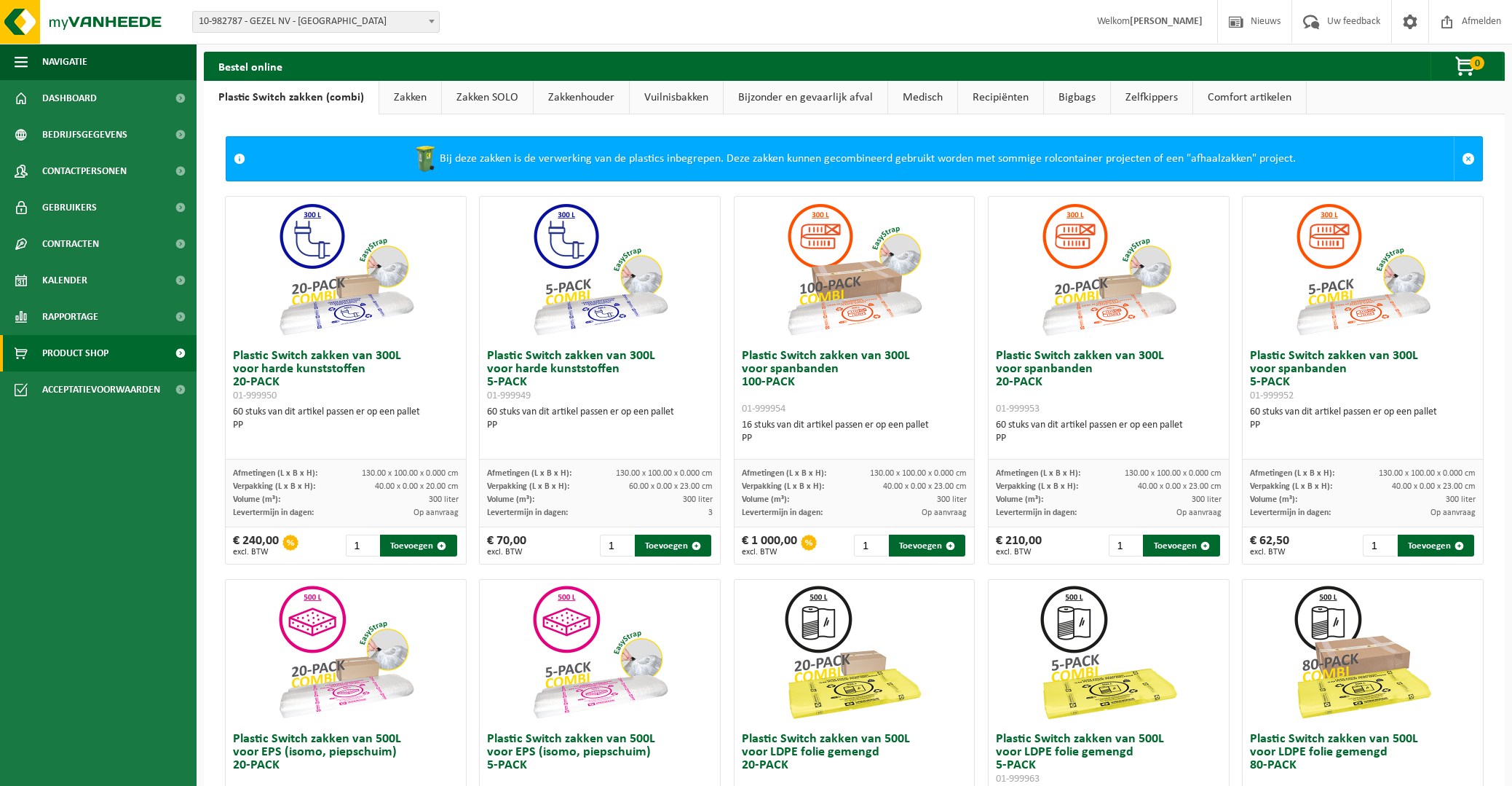
click at [360, 16] on span "10-982787 - GEZEL NV - [GEOGRAPHIC_DATA]" at bounding box center [316, 21] width 246 height 21
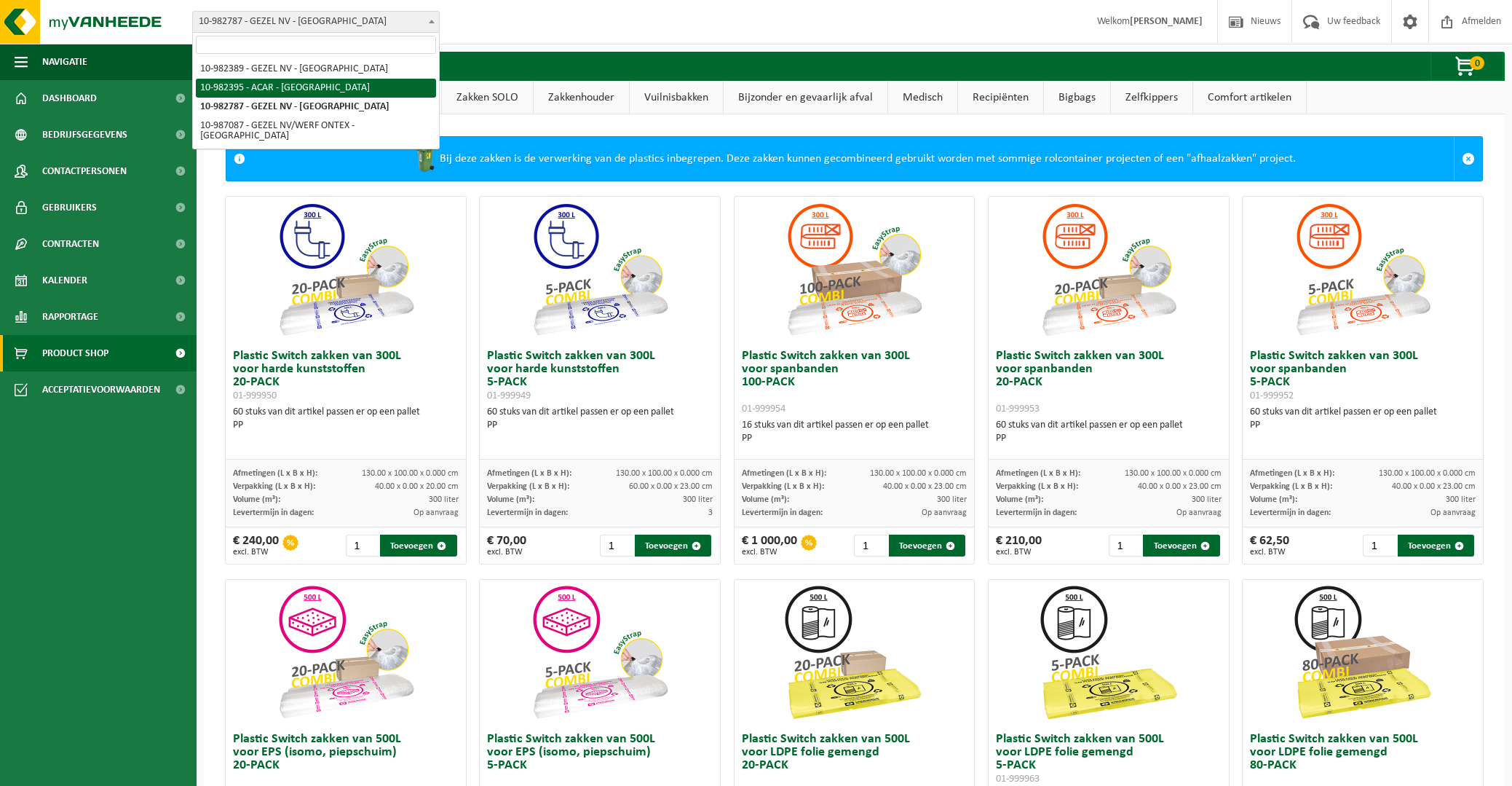
select select "162558"
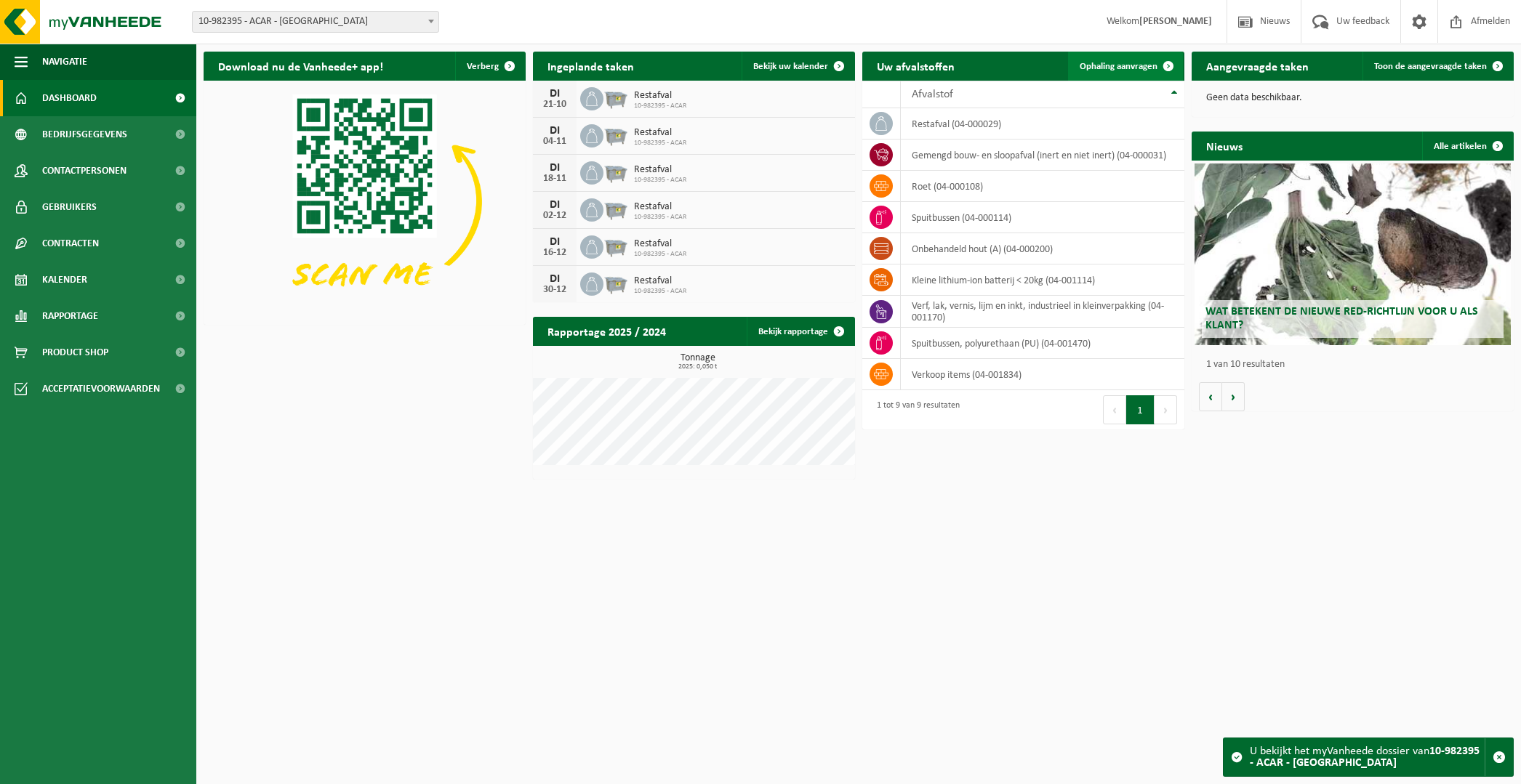
click at [1114, 72] on span "Ophaling aanvragen" at bounding box center [1118, 66] width 78 height 9
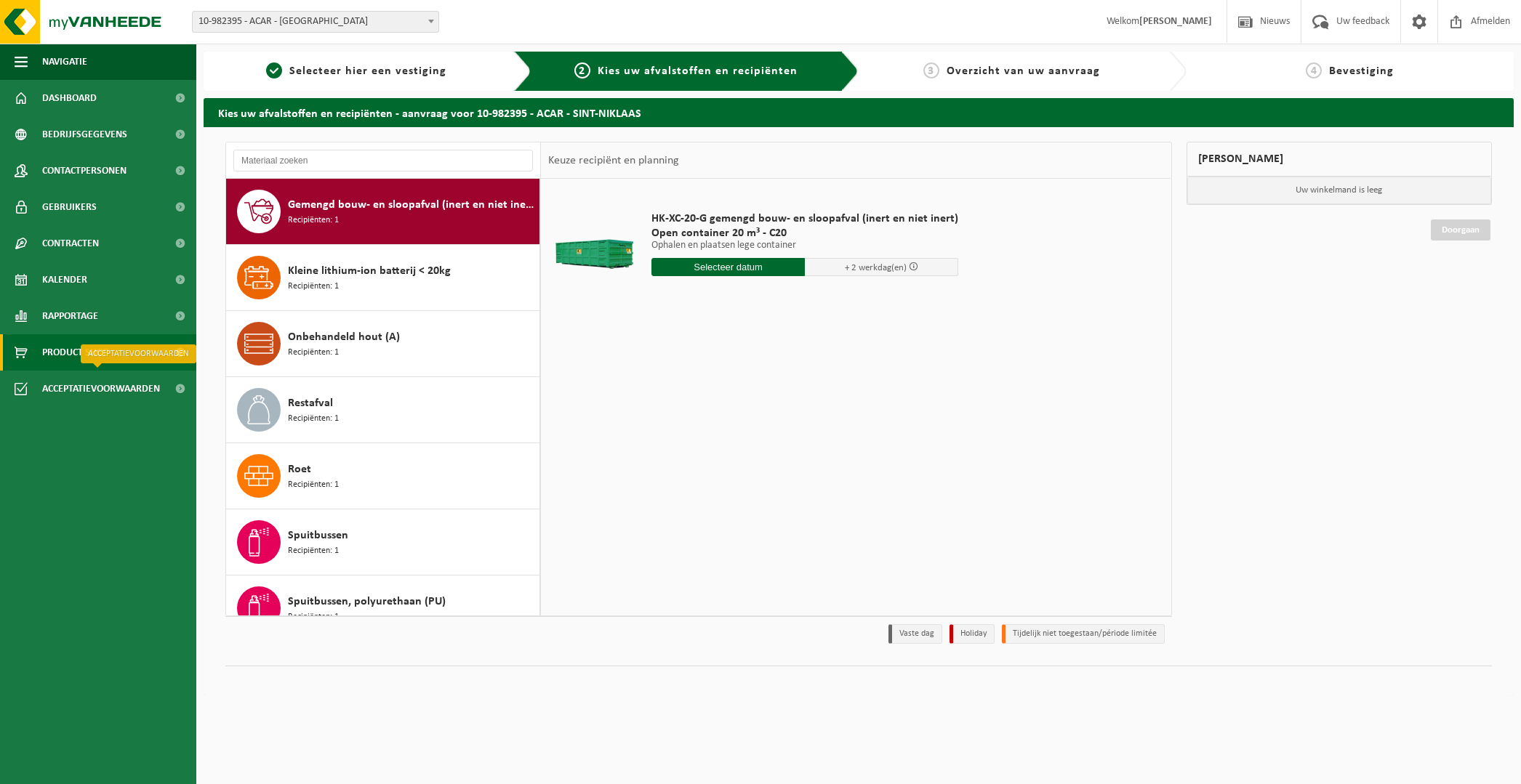
click at [82, 357] on span "Product Shop" at bounding box center [75, 352] width 66 height 37
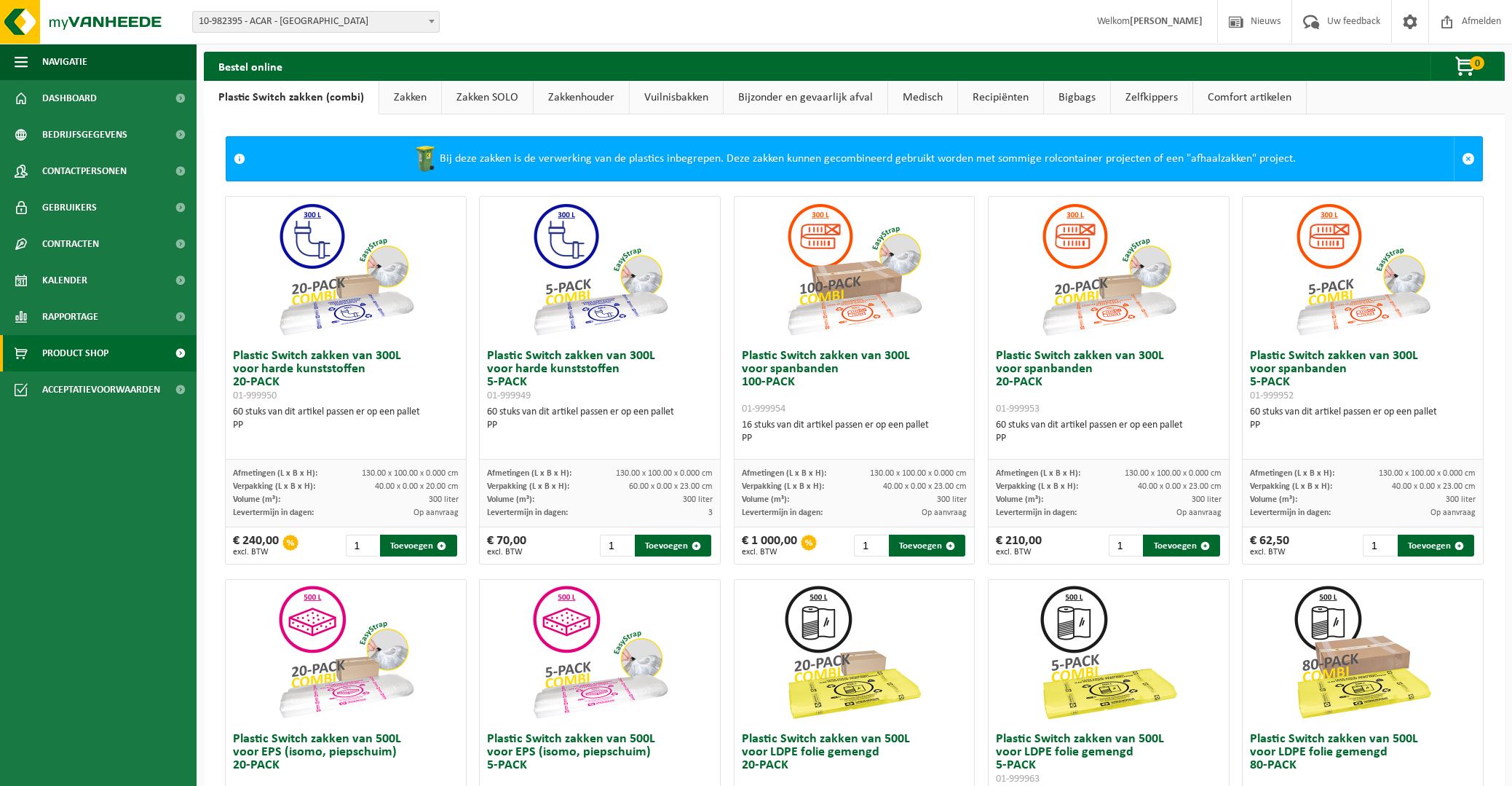
click at [391, 99] on link "Zakken" at bounding box center [410, 98] width 62 height 34
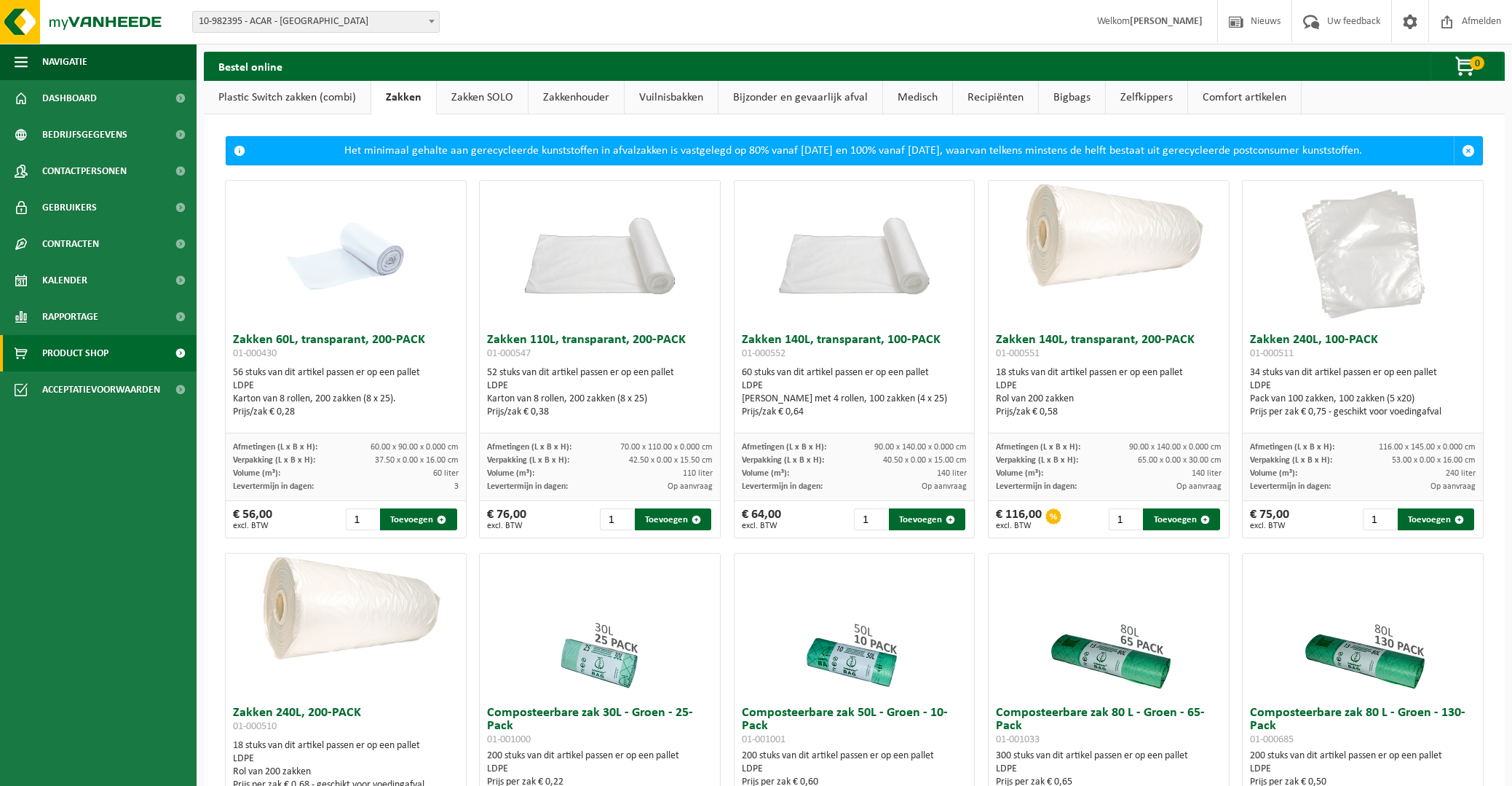
click at [98, 436] on ul "Navigatie Nieuws Uw feedback Afmelden Dashboard Bedrijfsgegevens Contactpersone…" at bounding box center [98, 414] width 197 height 743
click at [109, 99] on link "Dashboard" at bounding box center [98, 98] width 197 height 37
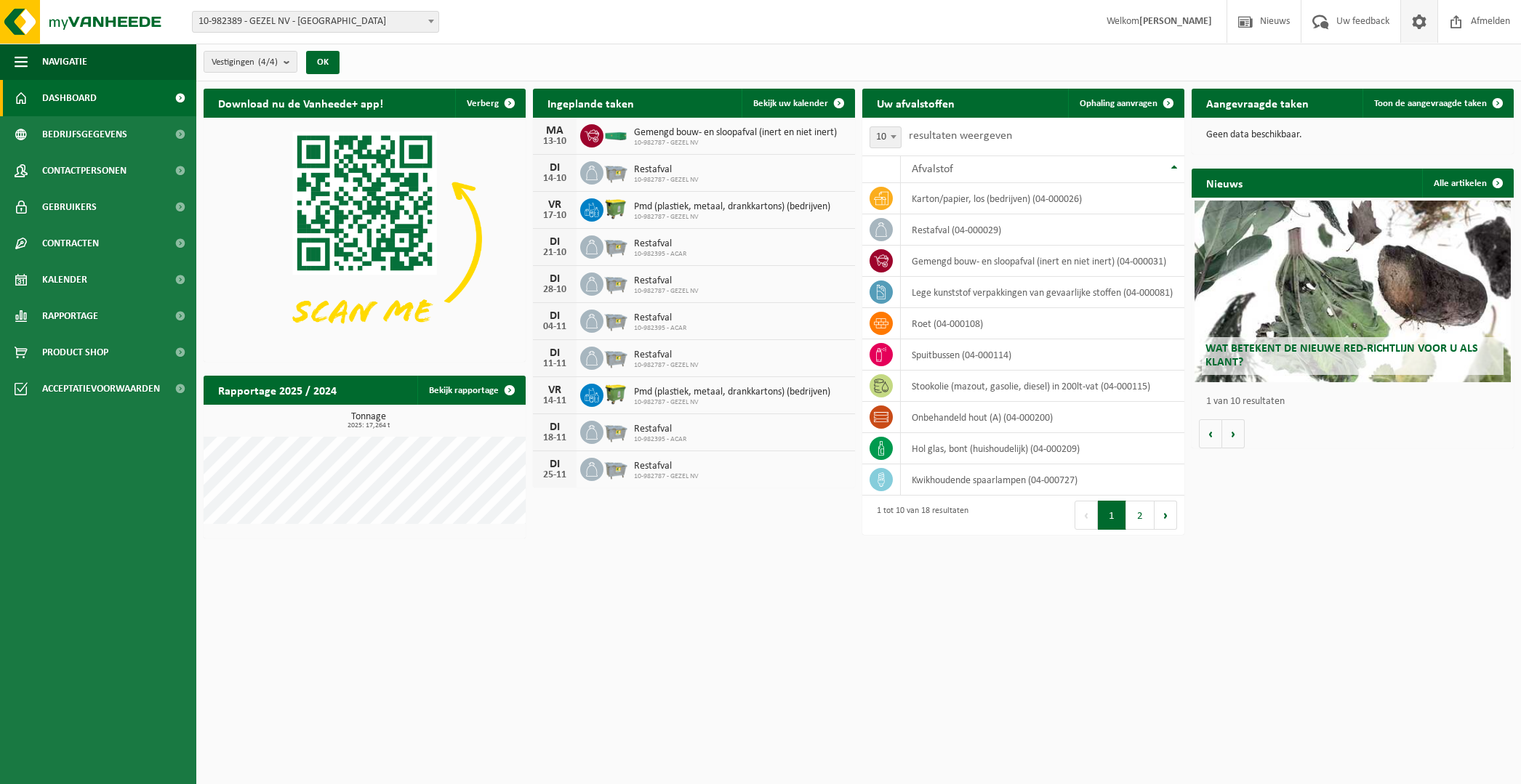
click at [1422, 29] on span at bounding box center [1419, 21] width 22 height 43
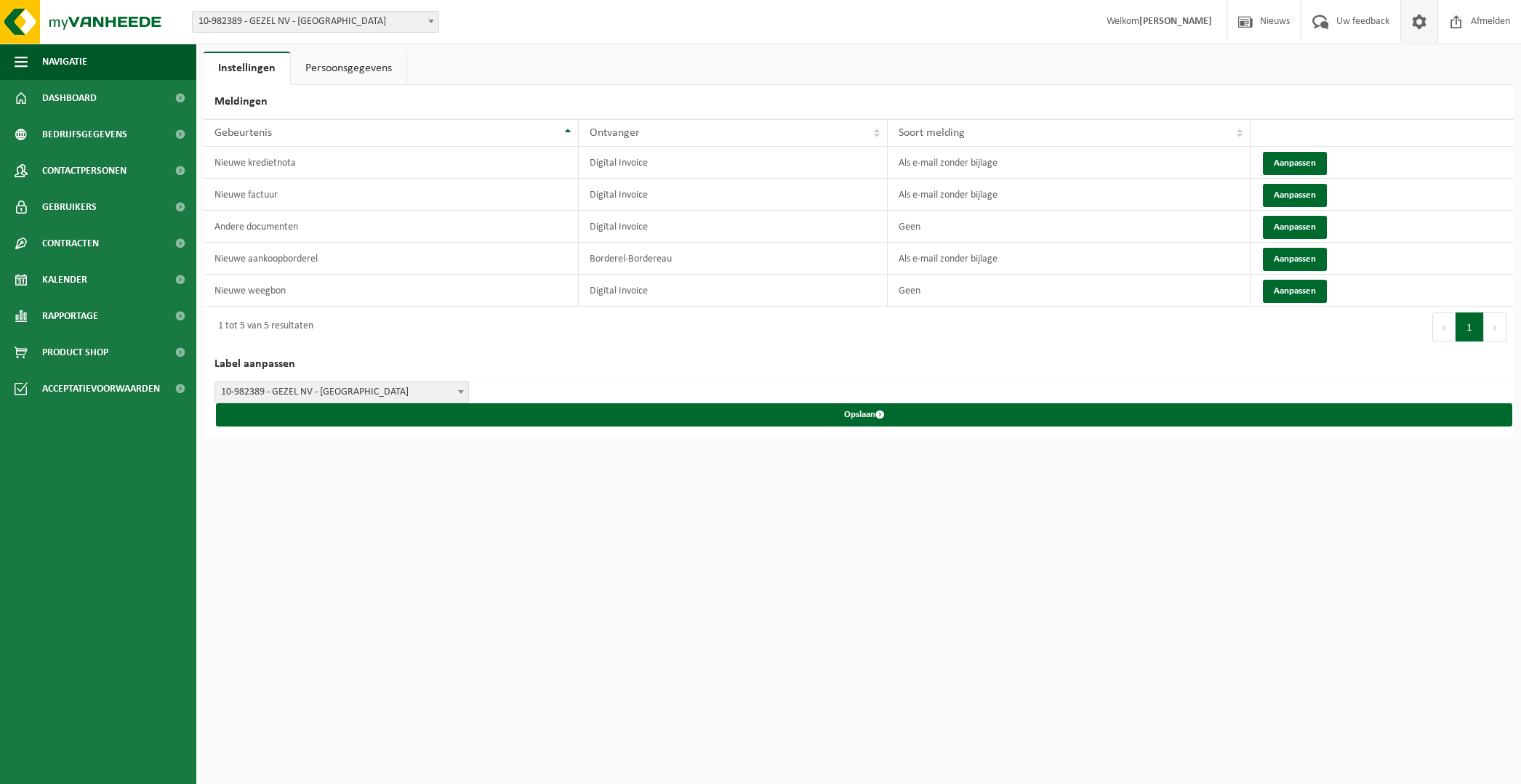
click at [1422, 29] on span at bounding box center [1419, 21] width 22 height 43
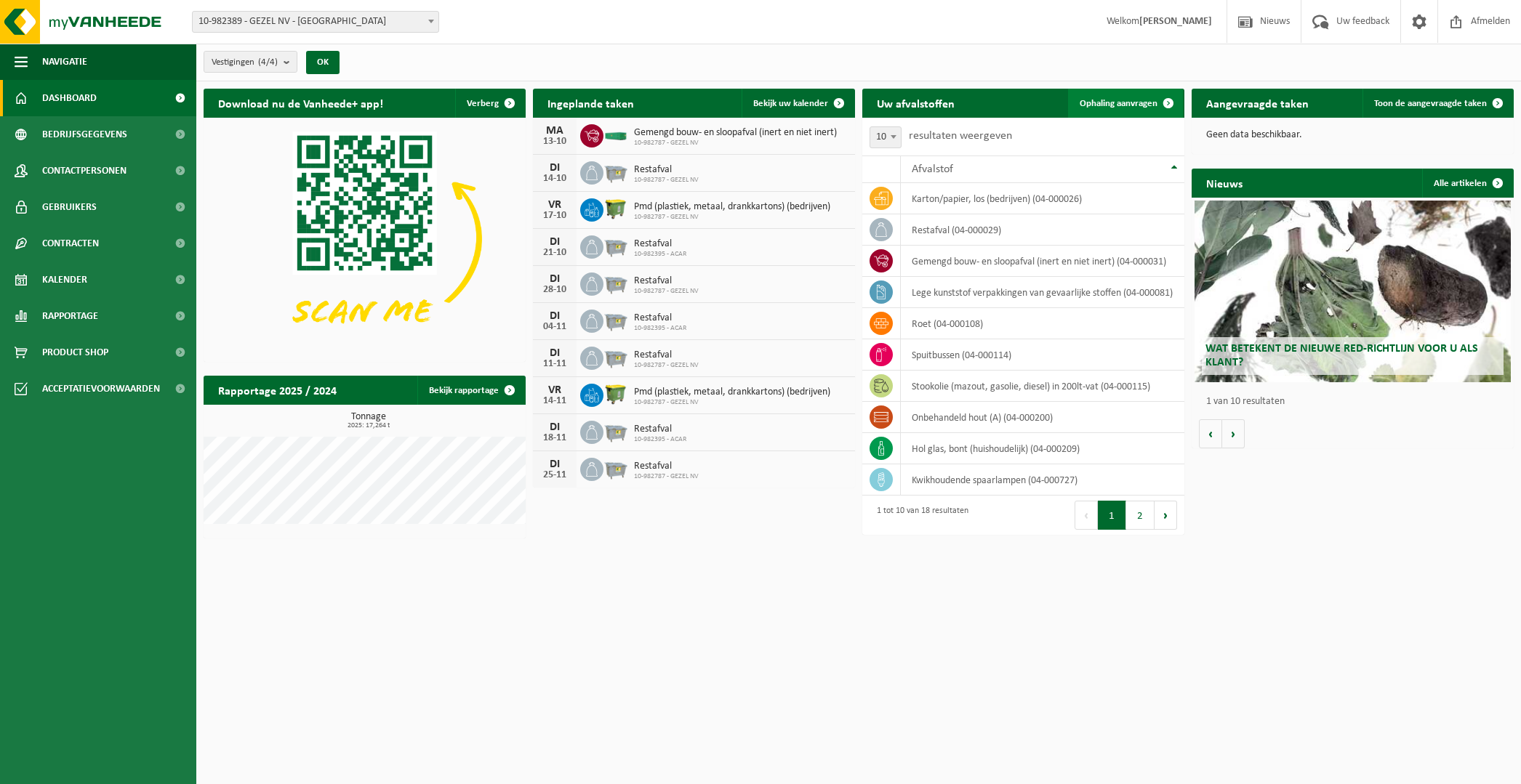
click at [1149, 103] on span "Ophaling aanvragen" at bounding box center [1118, 104] width 78 height 9
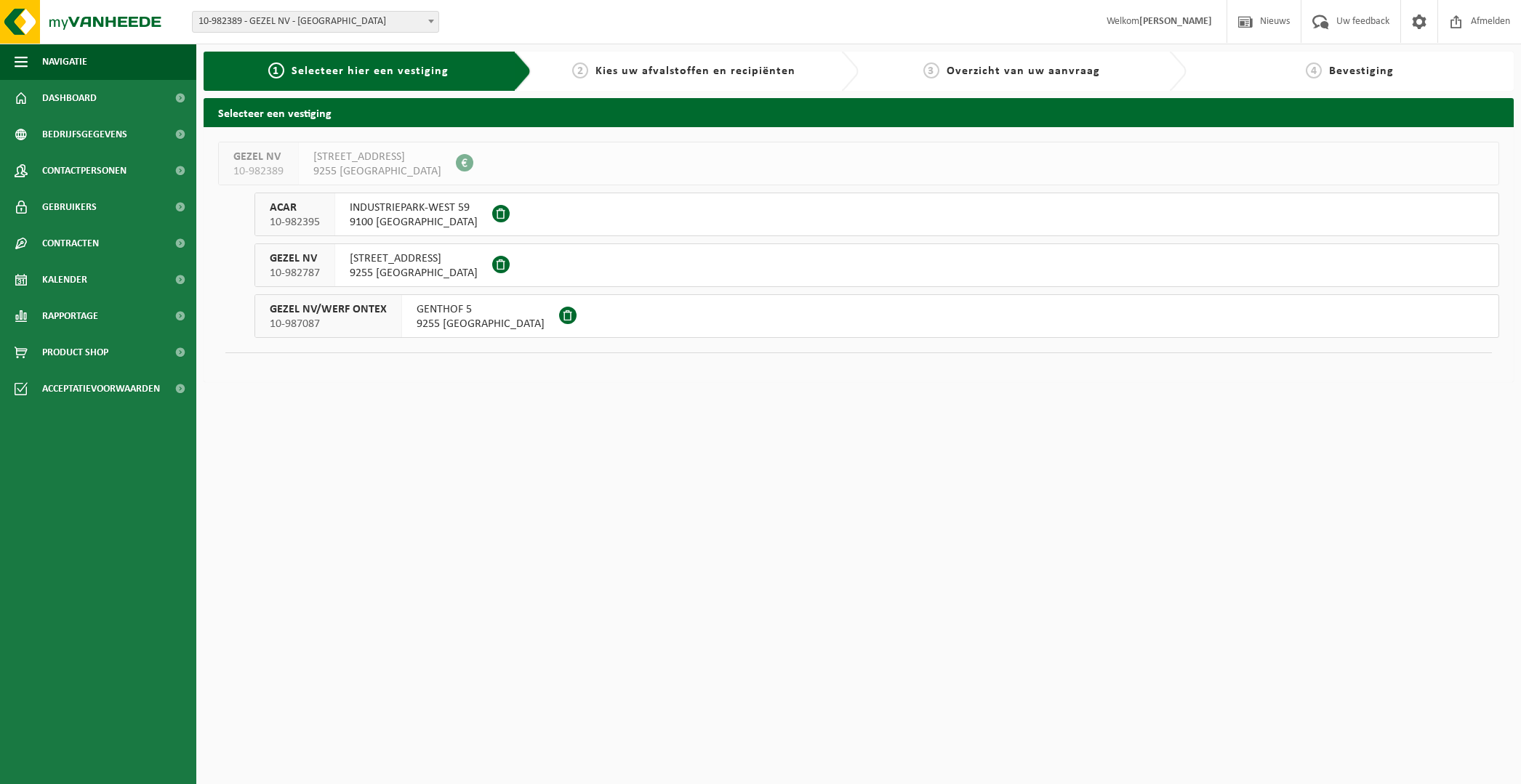
click at [391, 213] on span "INDUSTRIEPARK-WEST 59" at bounding box center [414, 207] width 128 height 14
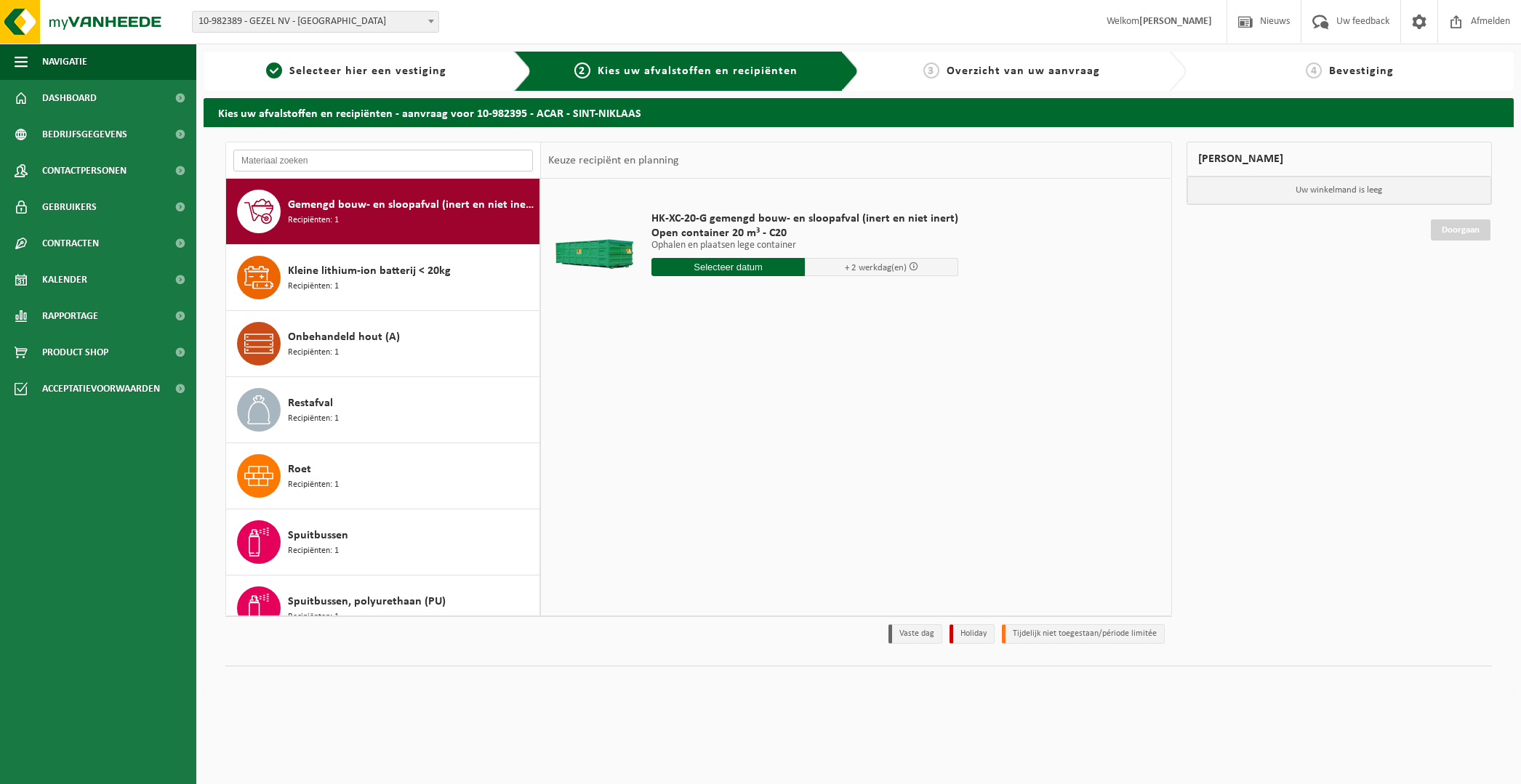
click at [322, 161] on input "text" at bounding box center [382, 161] width 299 height 22
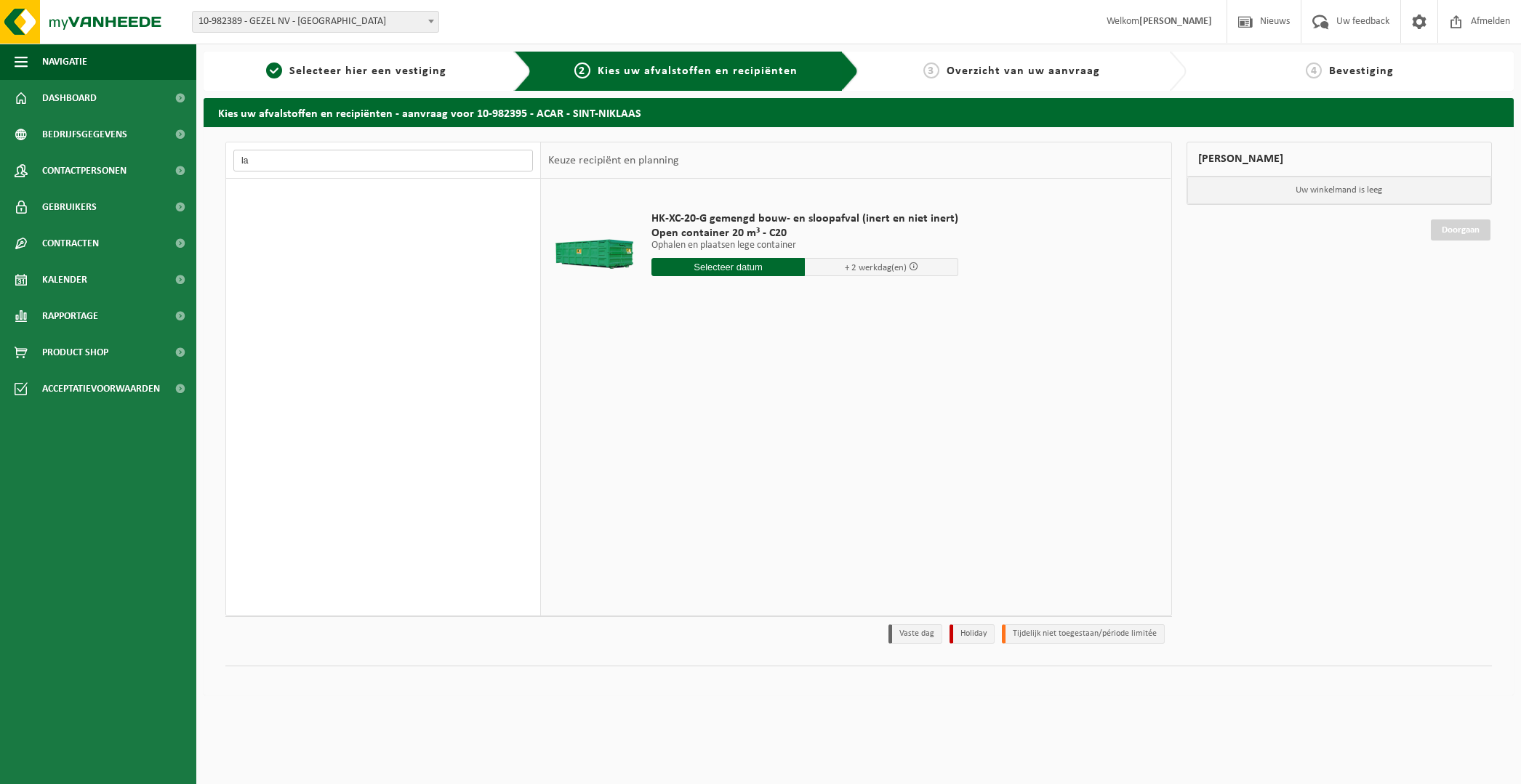
type input "l"
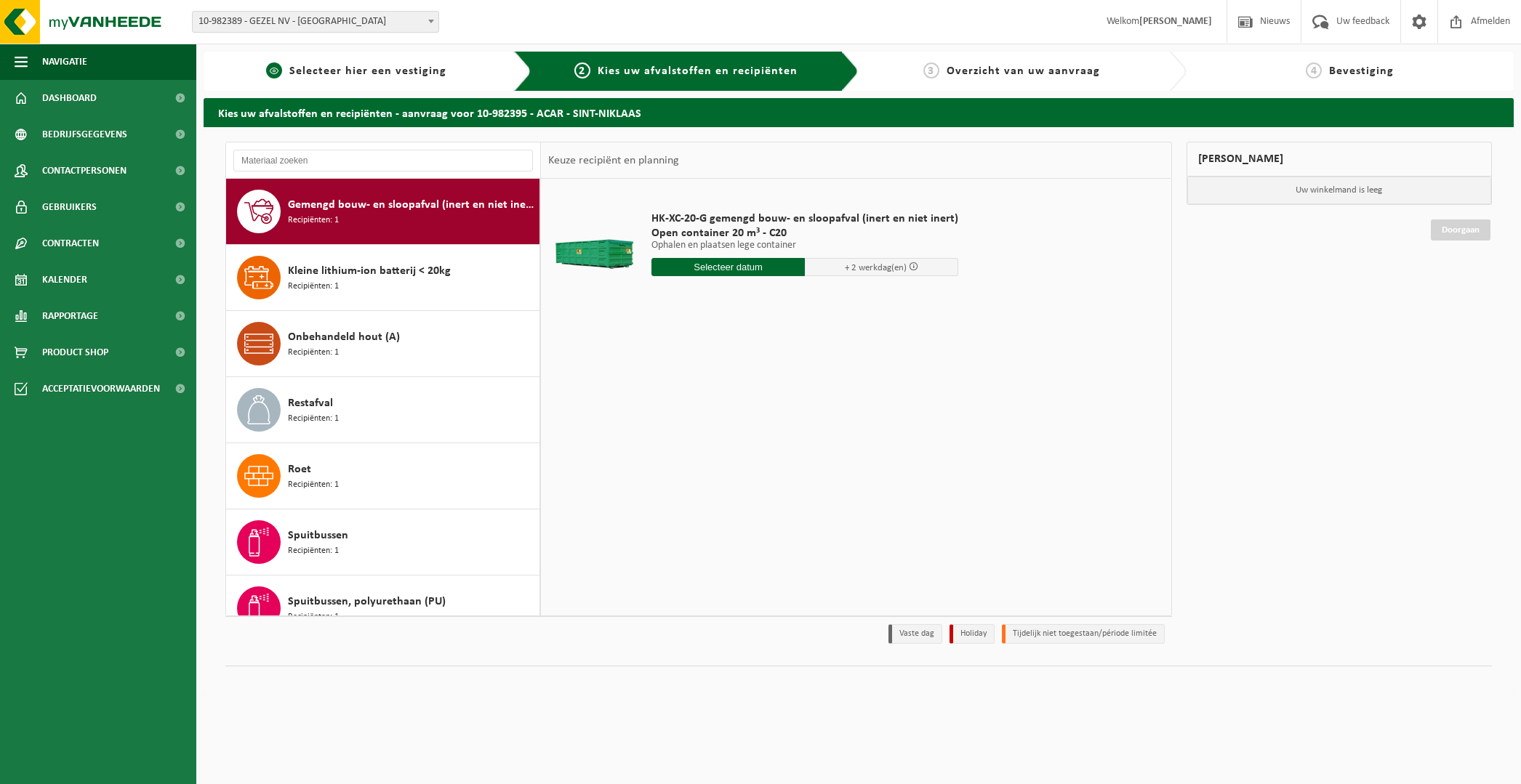
click at [381, 67] on span "Selecteer hier een vestiging" at bounding box center [368, 71] width 157 height 11
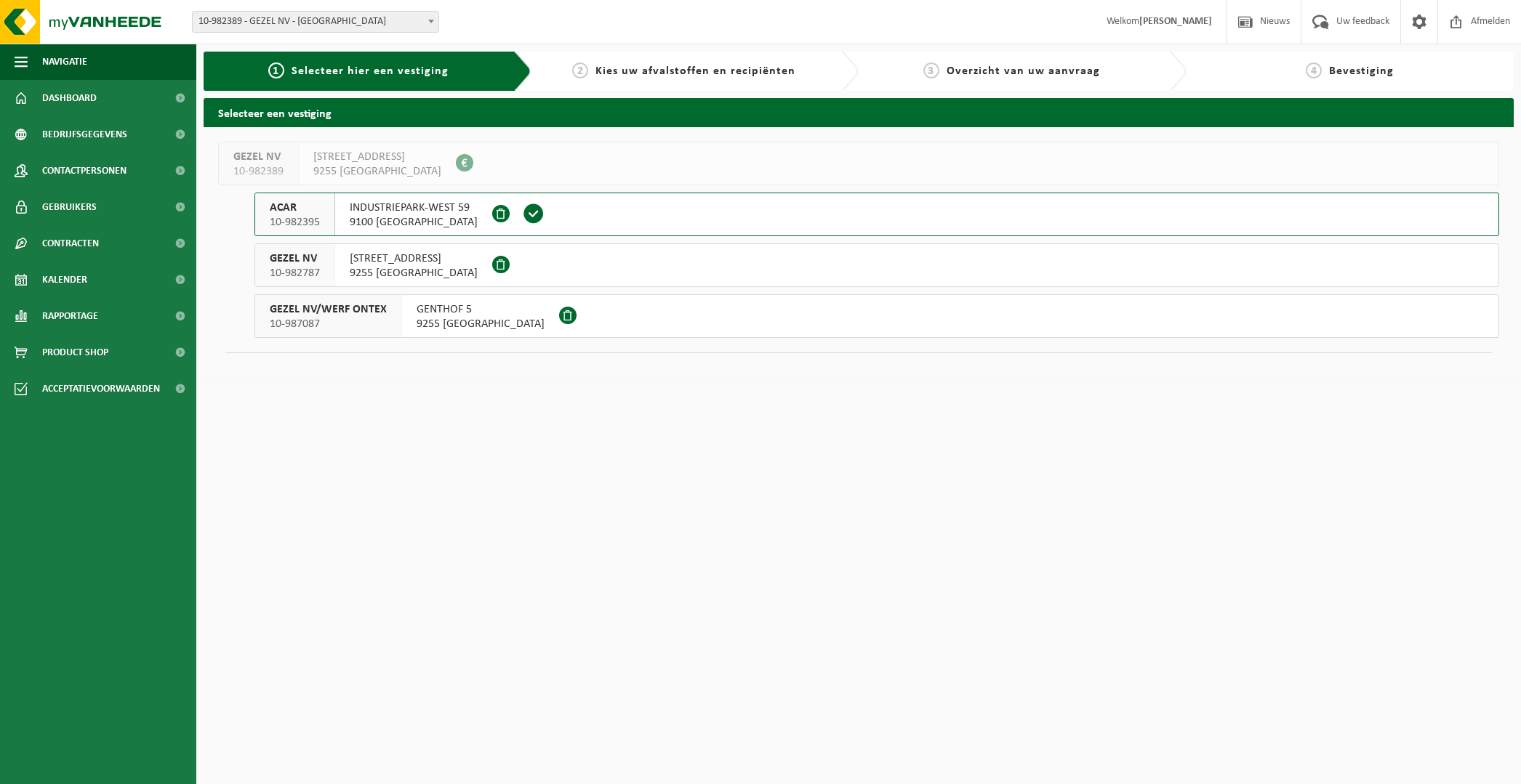
click at [328, 266] on div "GEZEL NV 10-982787" at bounding box center [295, 265] width 80 height 42
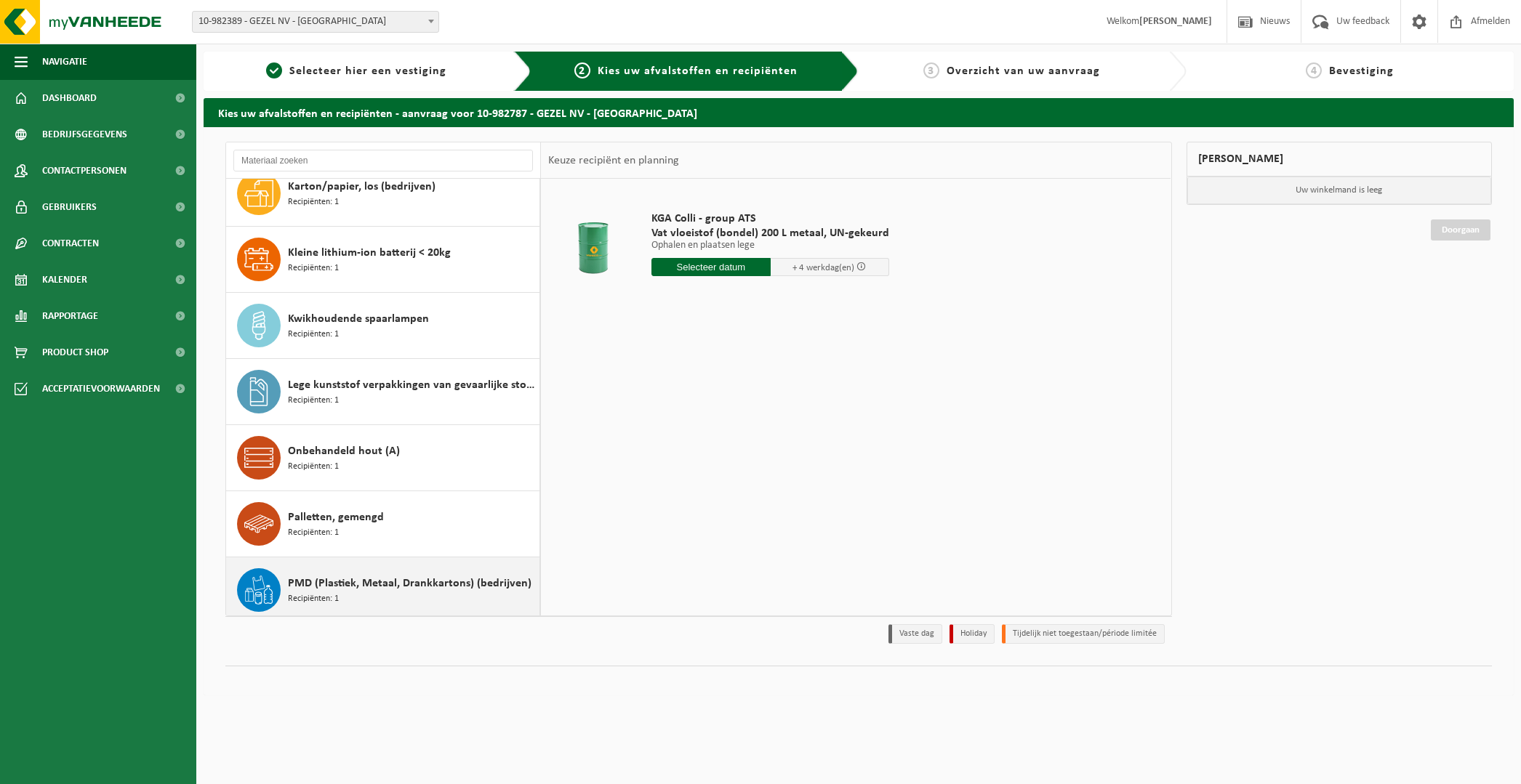
scroll to position [250, 0]
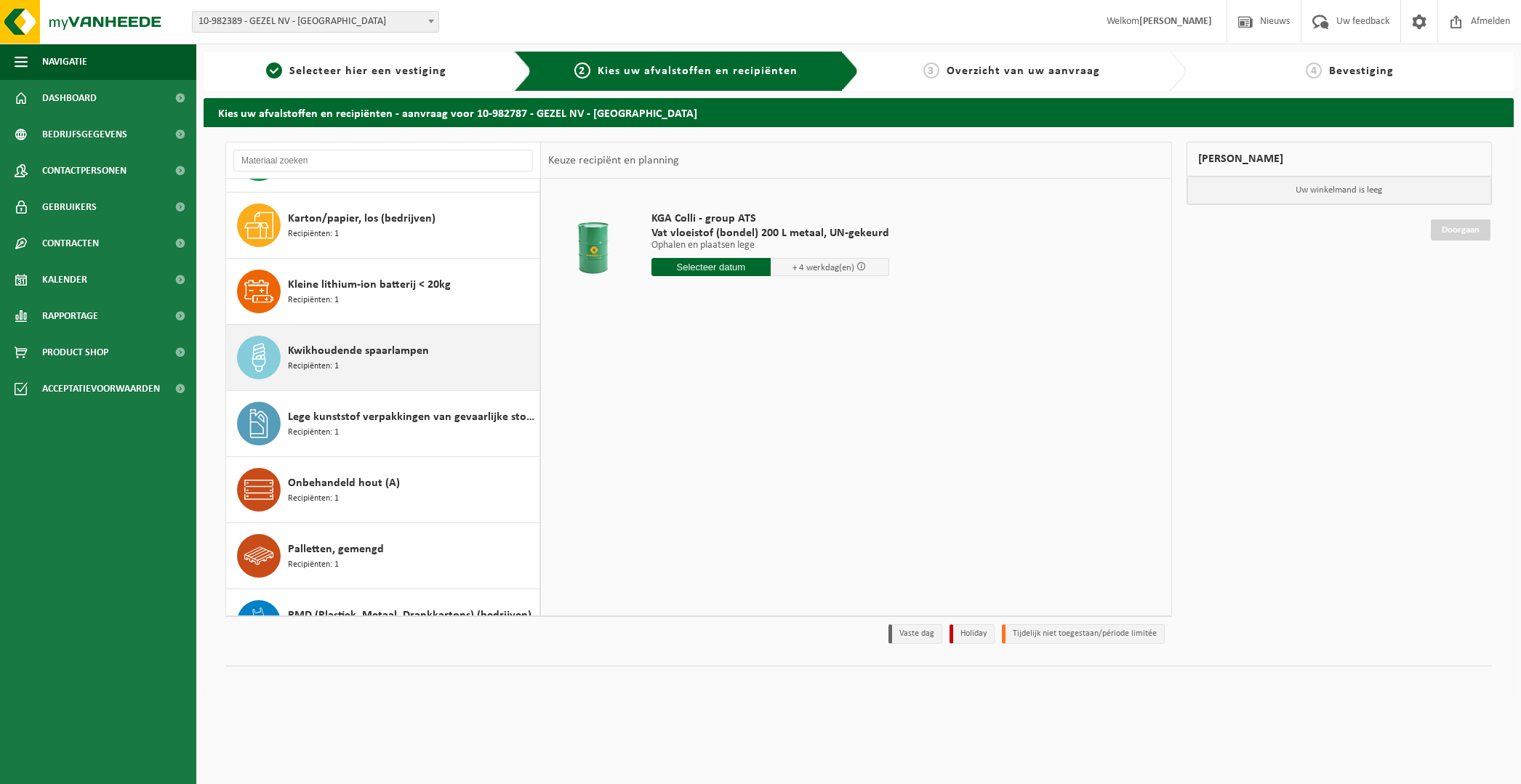
click at [333, 344] on span "Kwikhoudende spaarlampen" at bounding box center [358, 351] width 141 height 18
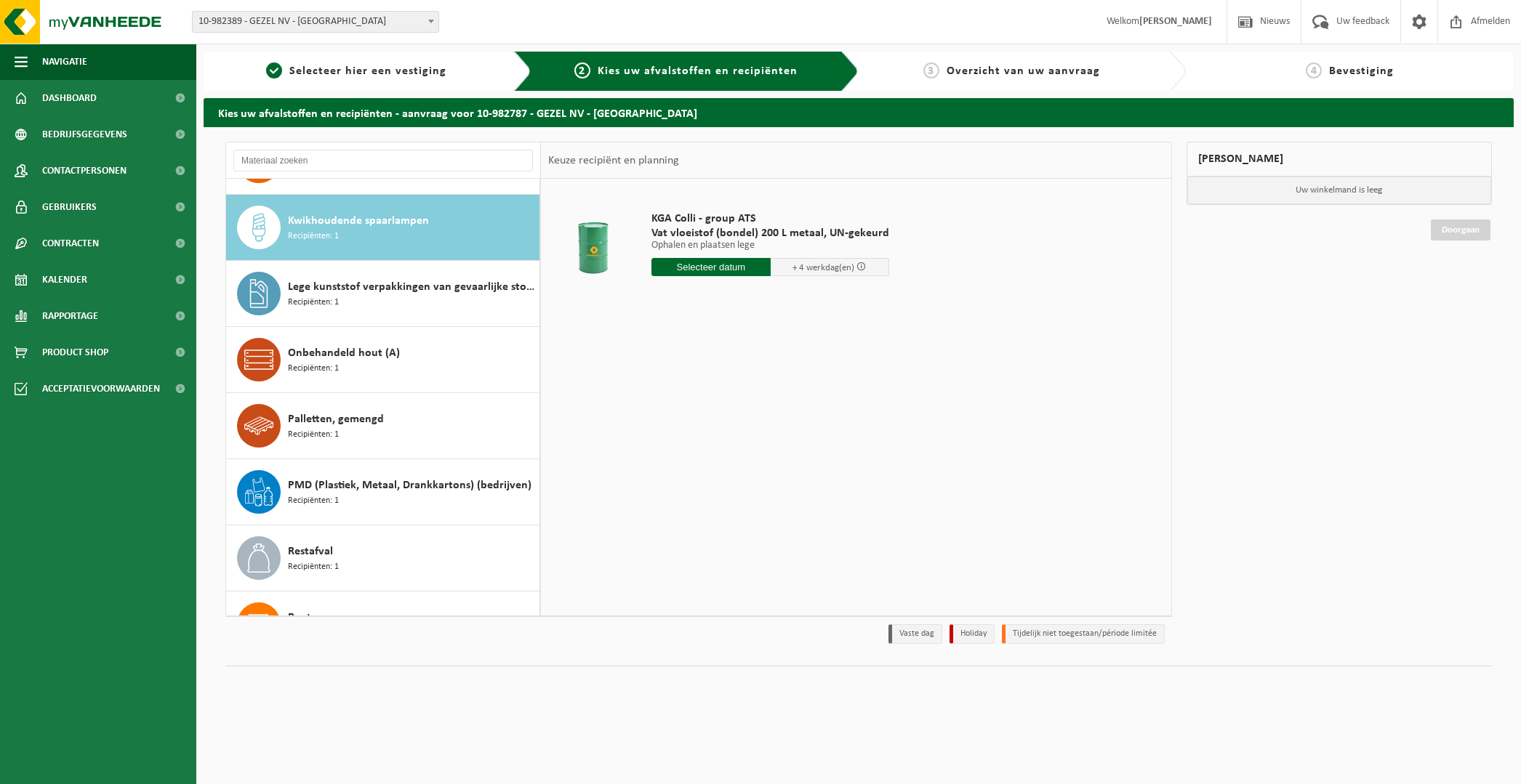
scroll to position [397, 0]
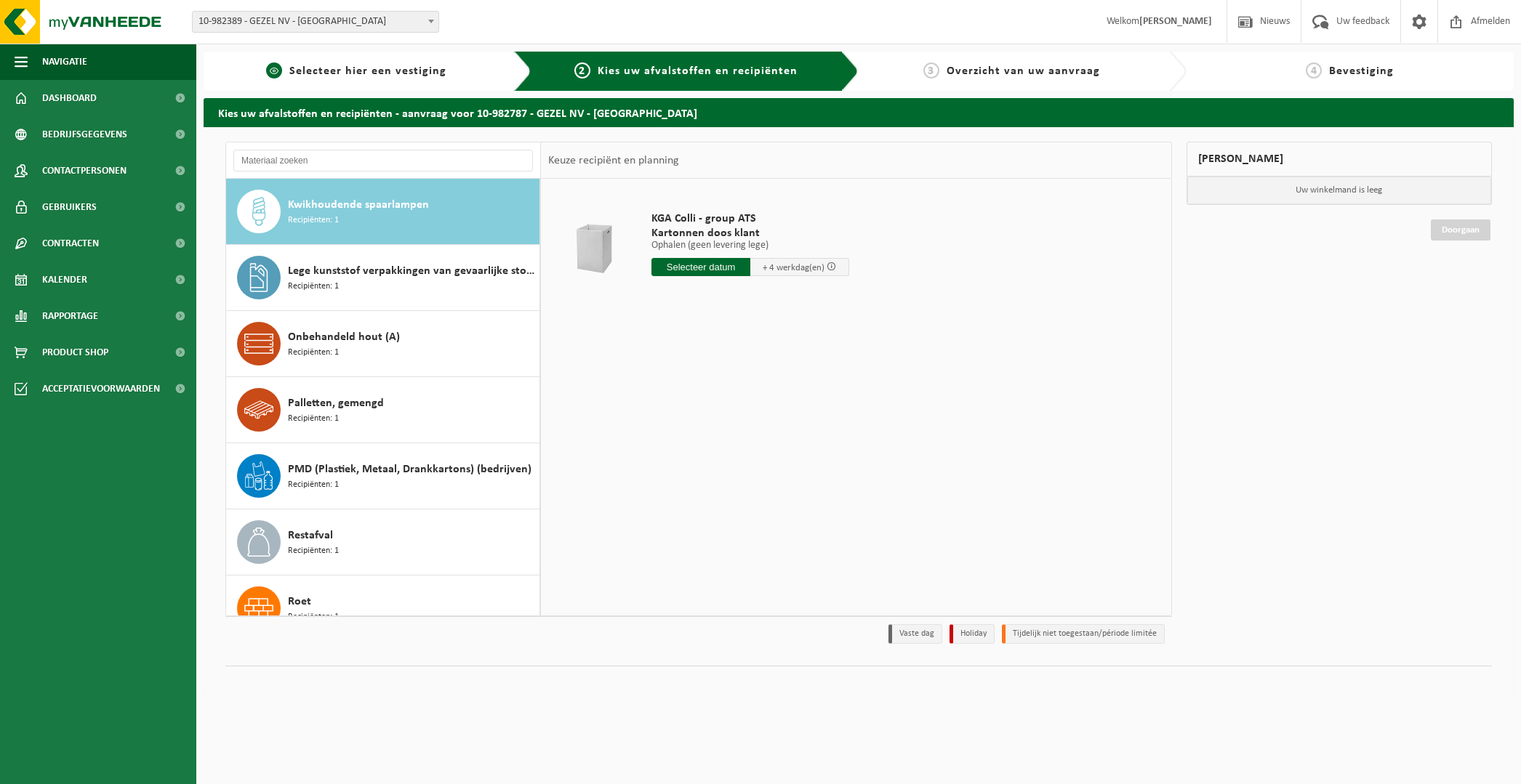
click at [380, 74] on span "Selecteer hier een vestiging" at bounding box center [368, 71] width 157 height 11
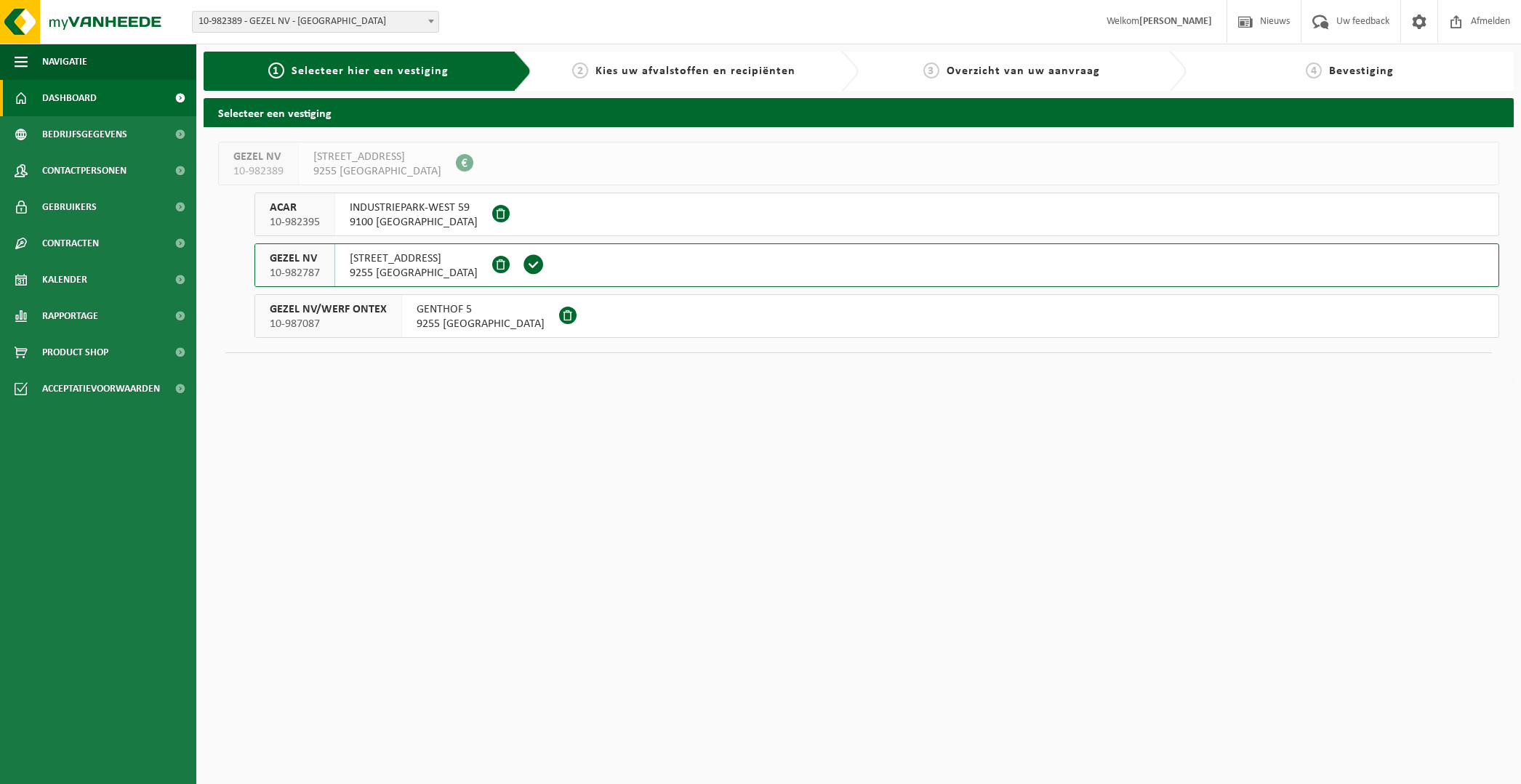
click at [75, 97] on span "Dashboard" at bounding box center [69, 98] width 55 height 37
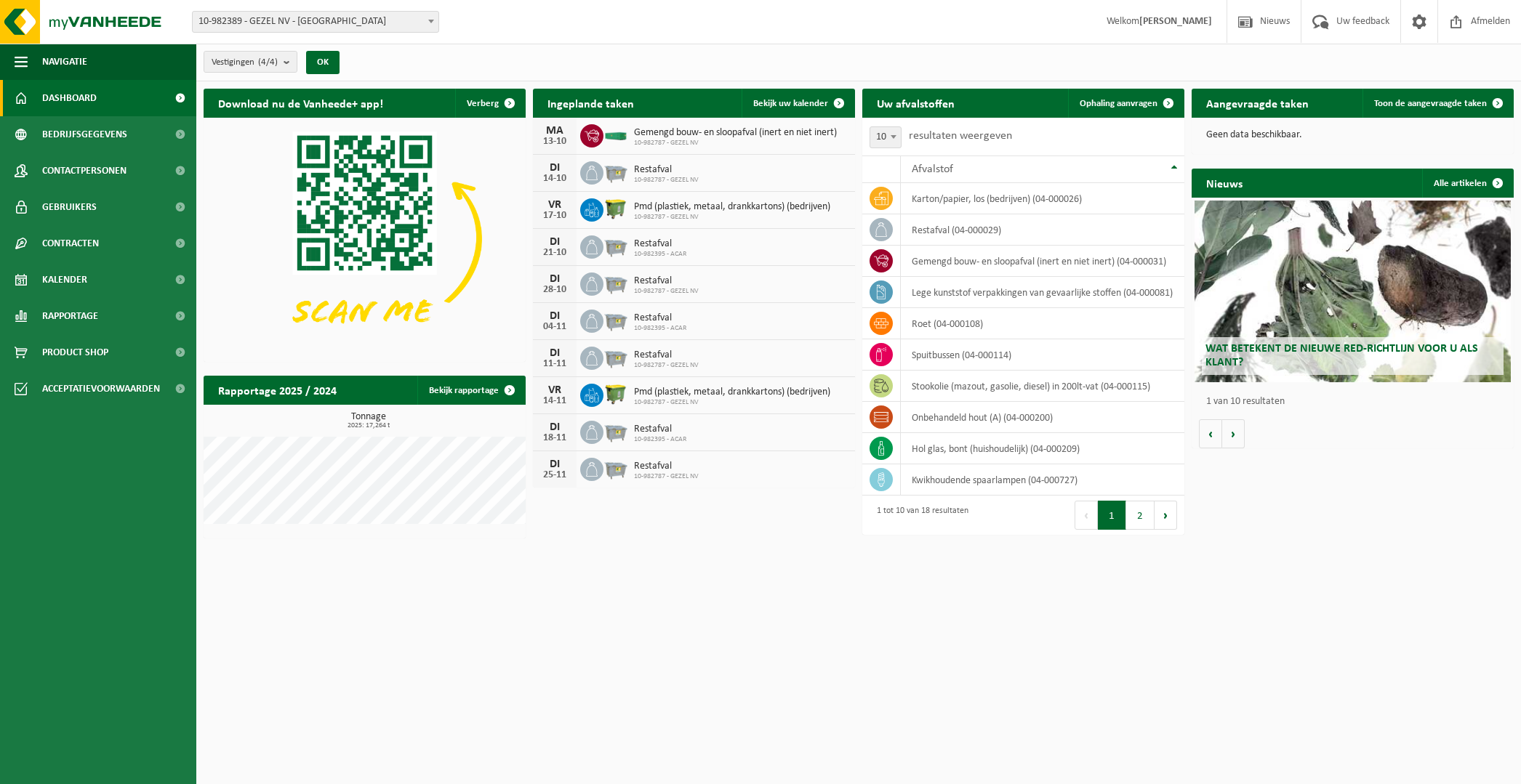
click at [328, 18] on span "10-982389 - GEZEL NV - [GEOGRAPHIC_DATA]" at bounding box center [315, 21] width 246 height 21
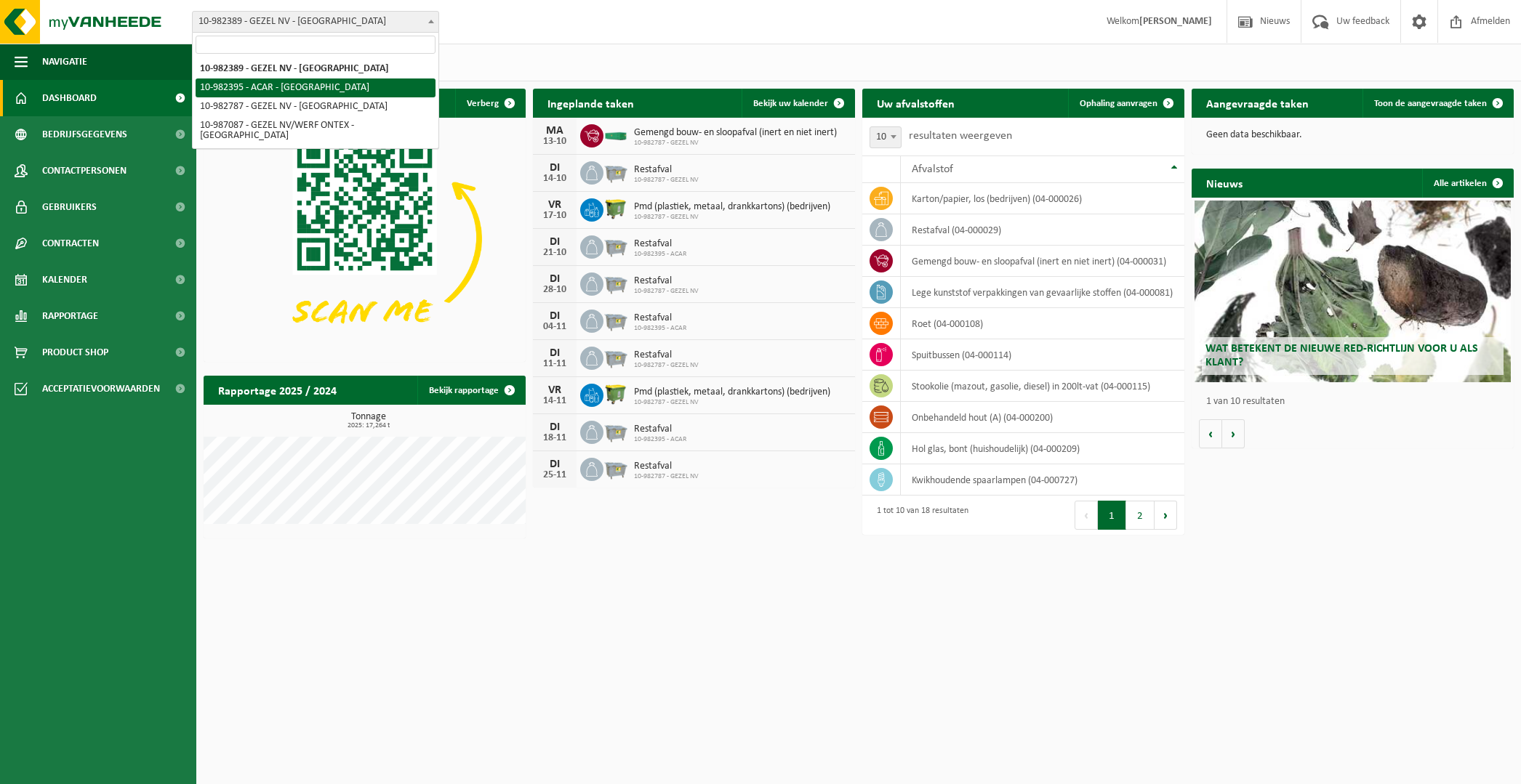
select select "162558"
